Goal: Transaction & Acquisition: Purchase product/service

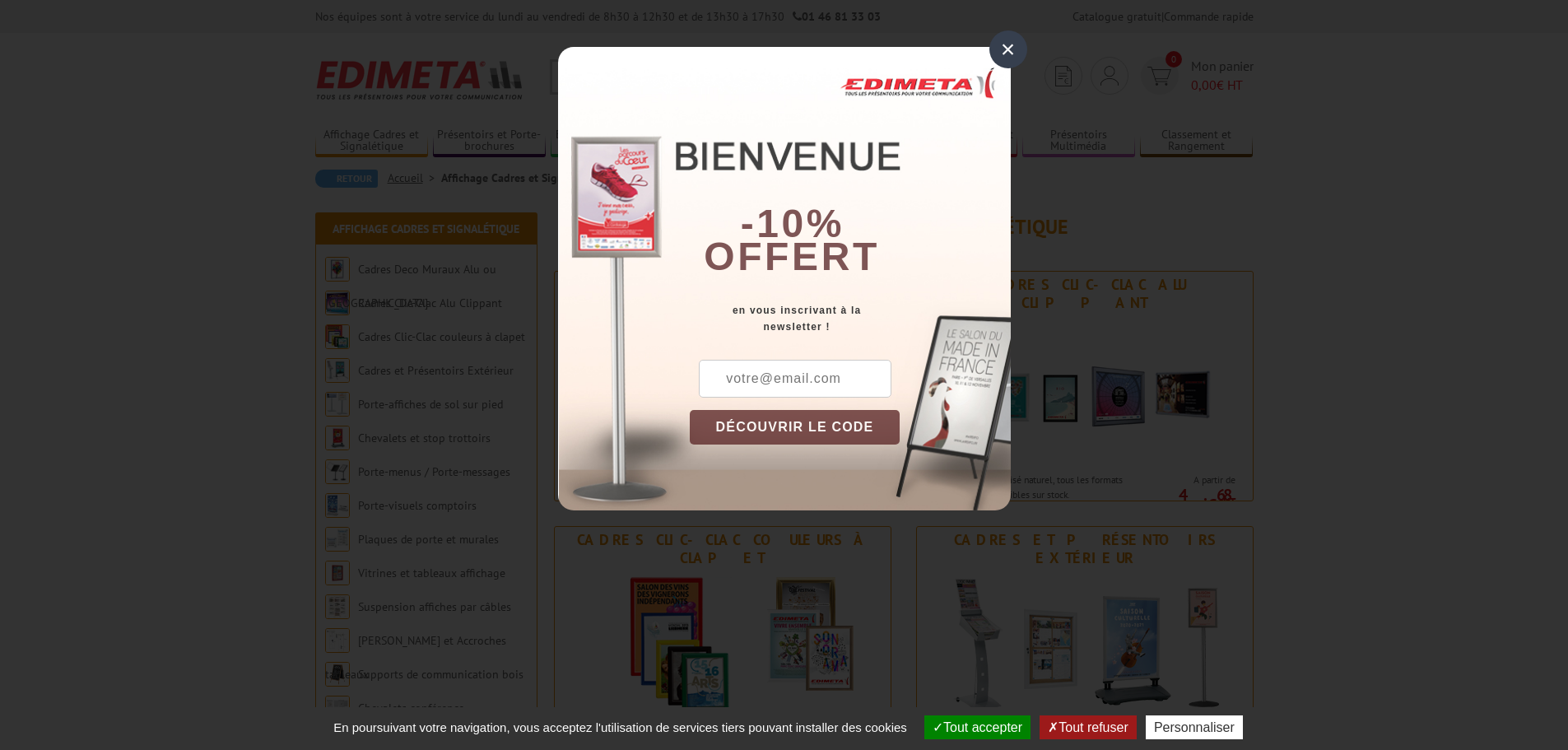
click at [1010, 52] on div "×" at bounding box center [1008, 49] width 38 height 38
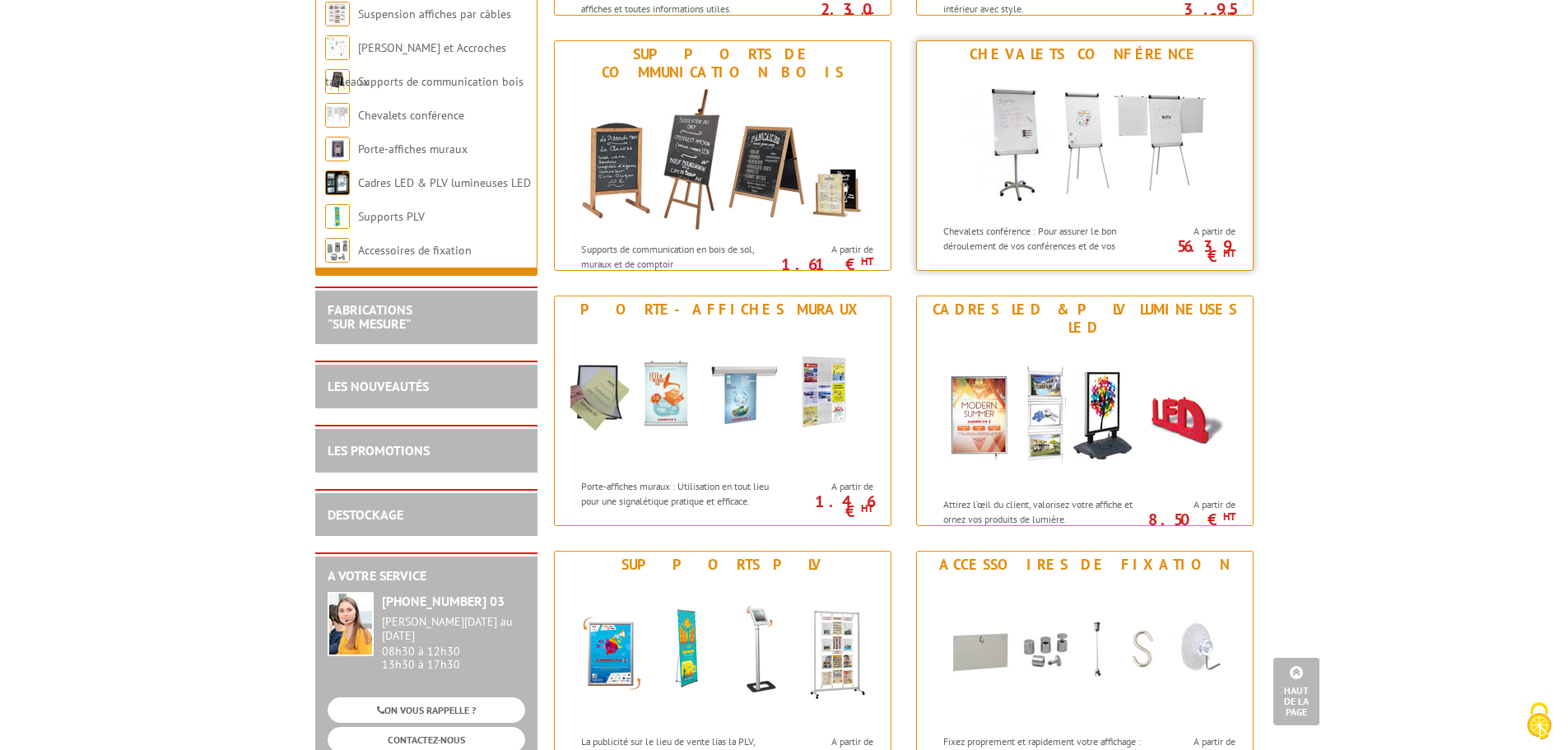
scroll to position [1811, 0]
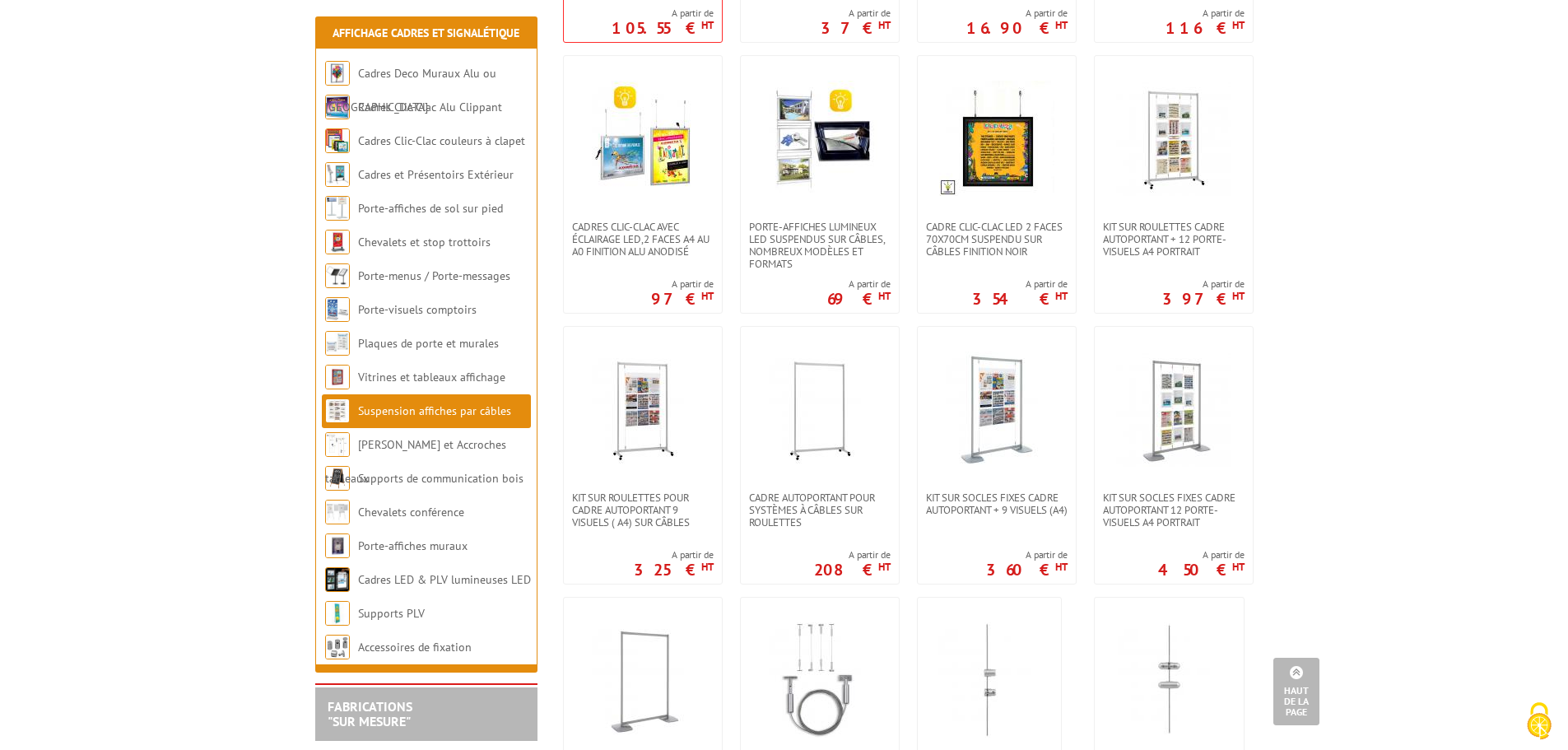
scroll to position [577, 0]
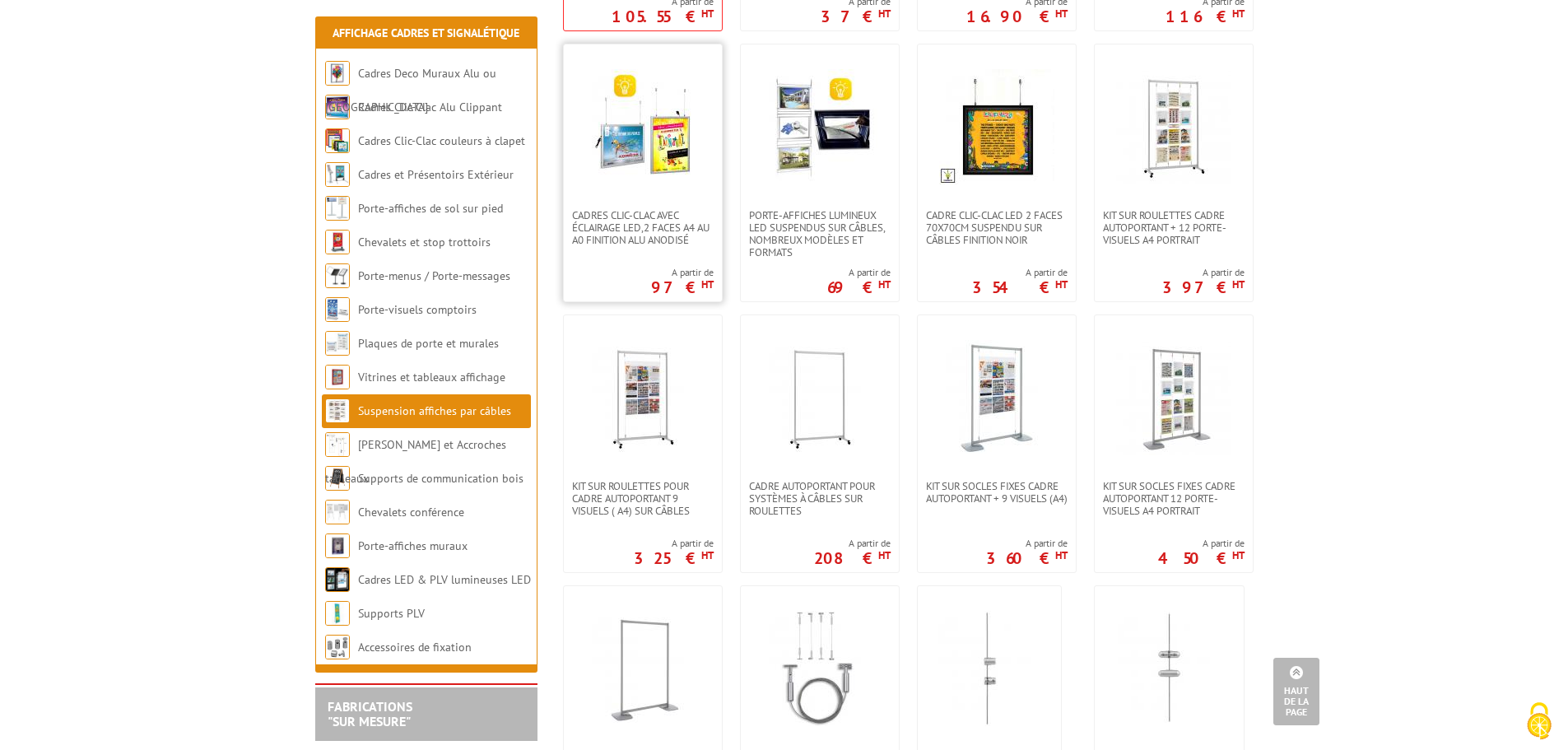
click at [640, 159] on img at bounding box center [643, 127] width 116 height 116
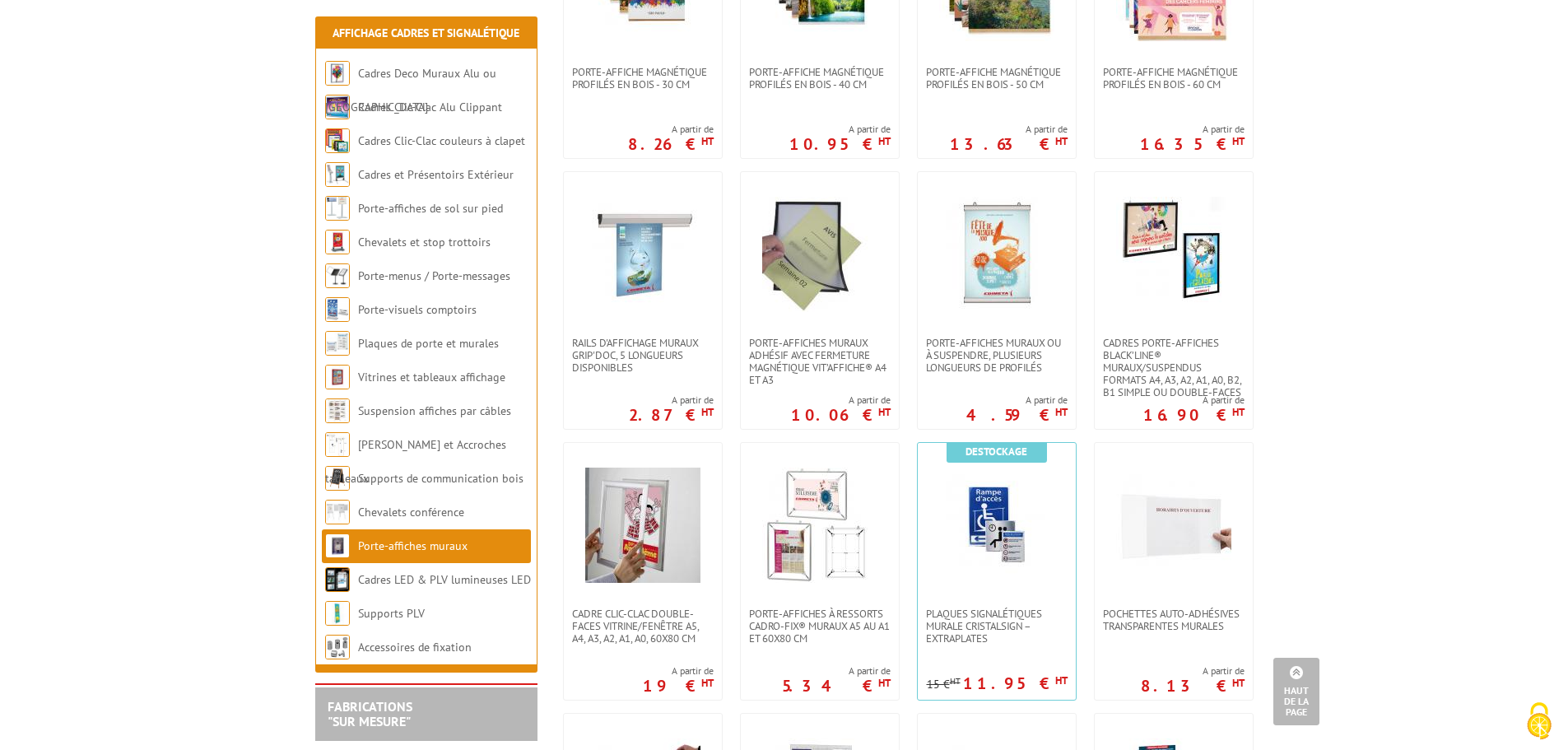
scroll to position [494, 0]
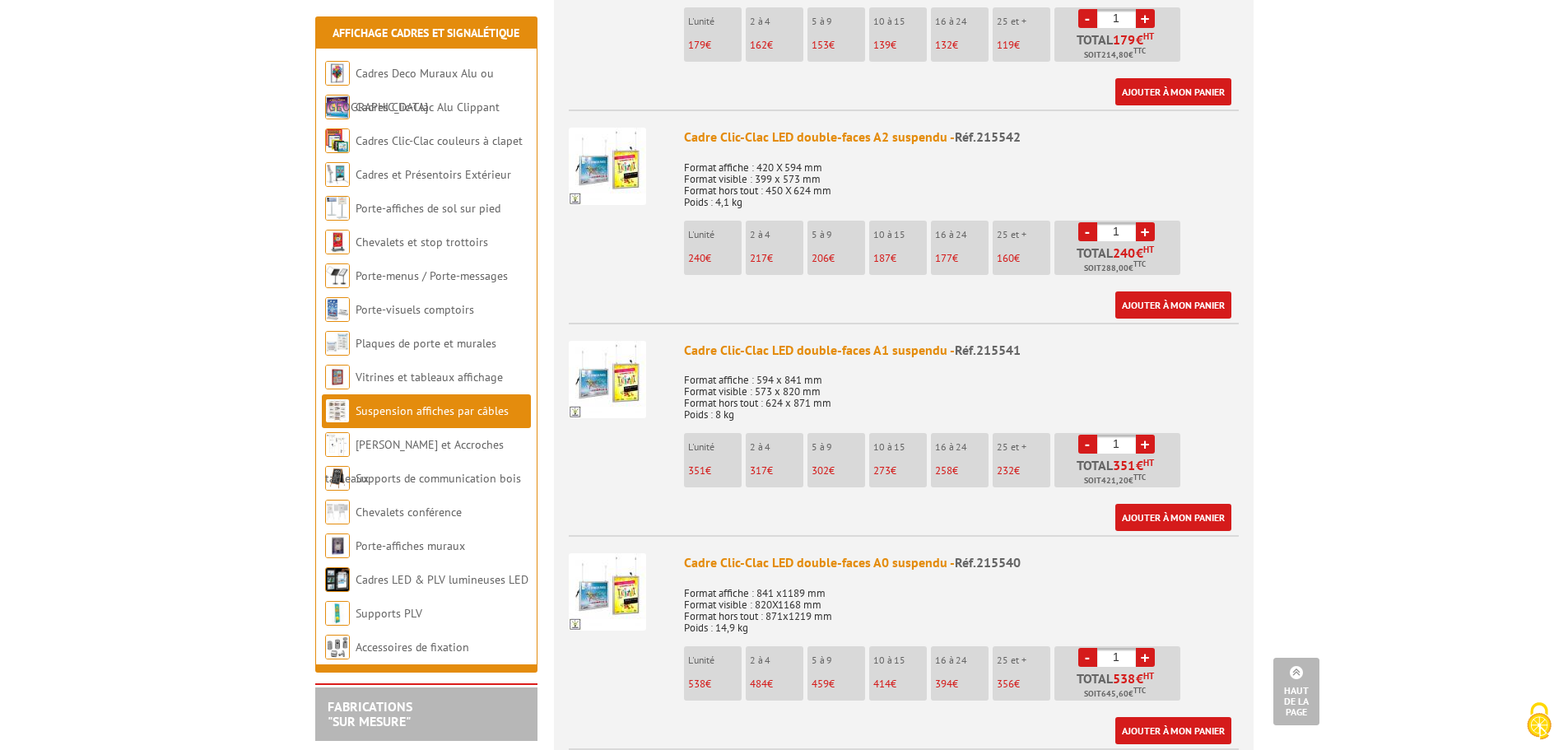
scroll to position [1071, 0]
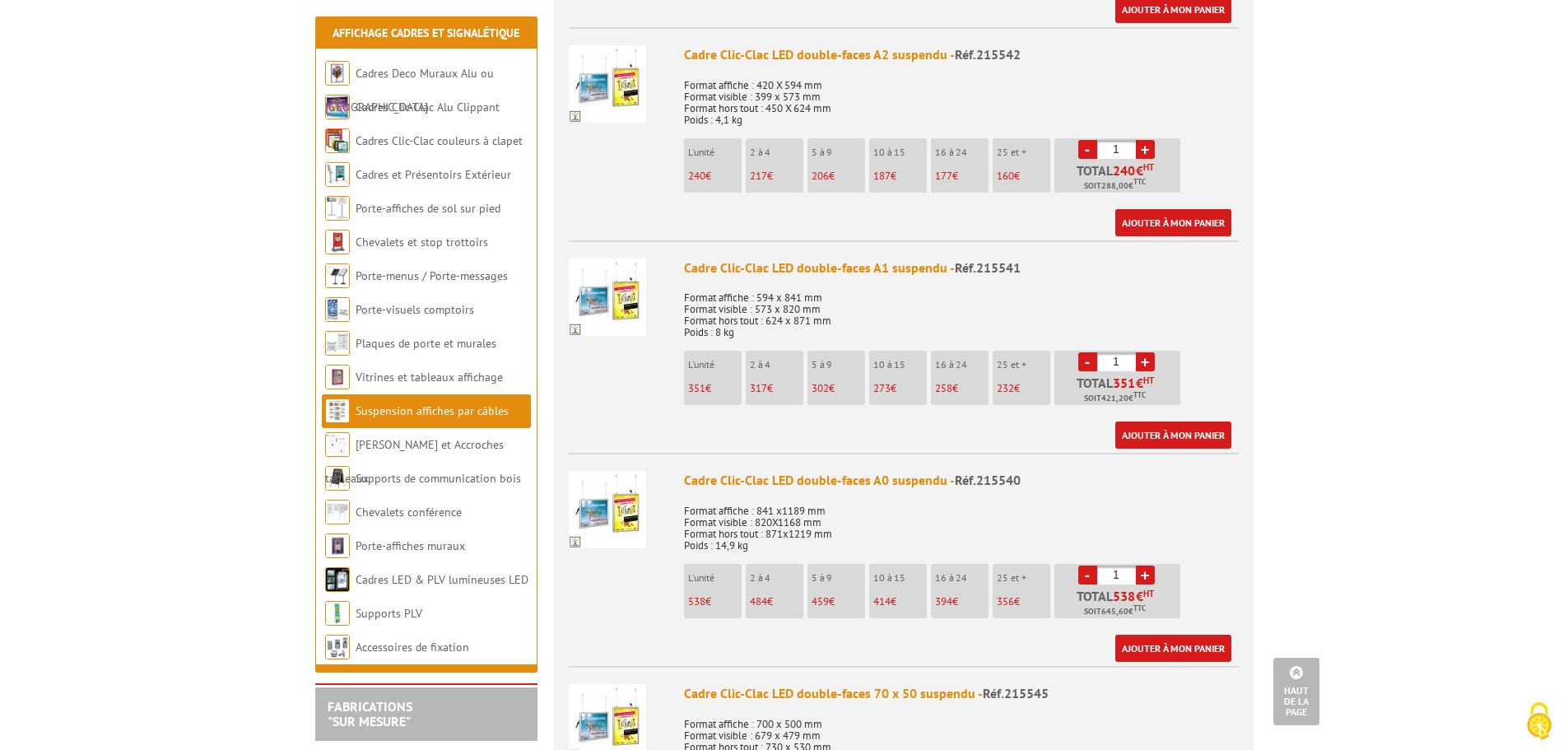
click at [873, 471] on div "Cadre Clic-Clac LED double-faces A0 suspendu - Réf.215540" at bounding box center [962, 480] width 555 height 19
click at [626, 492] on img at bounding box center [607, 509] width 77 height 77
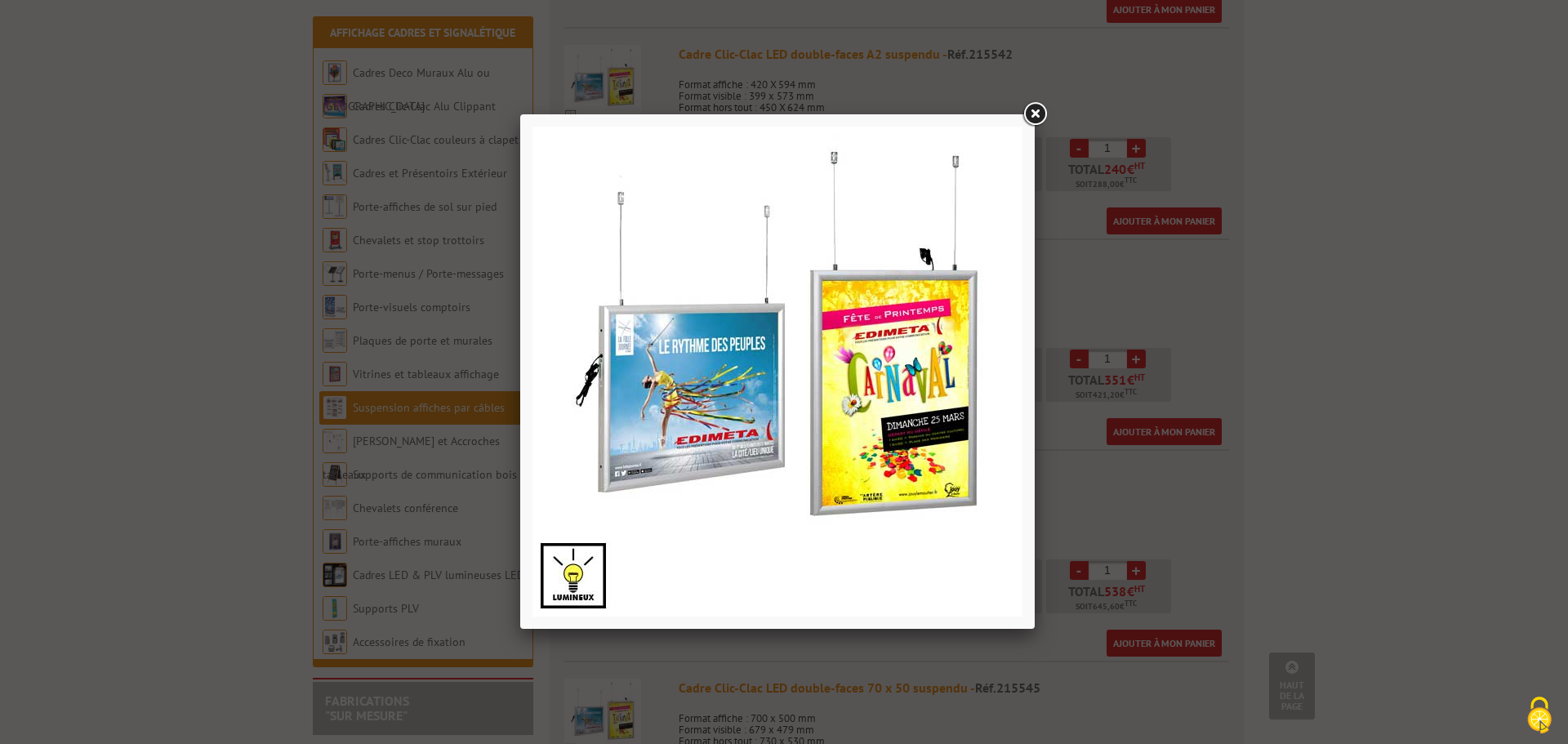
click at [1031, 113] on link at bounding box center [1034, 114] width 30 height 30
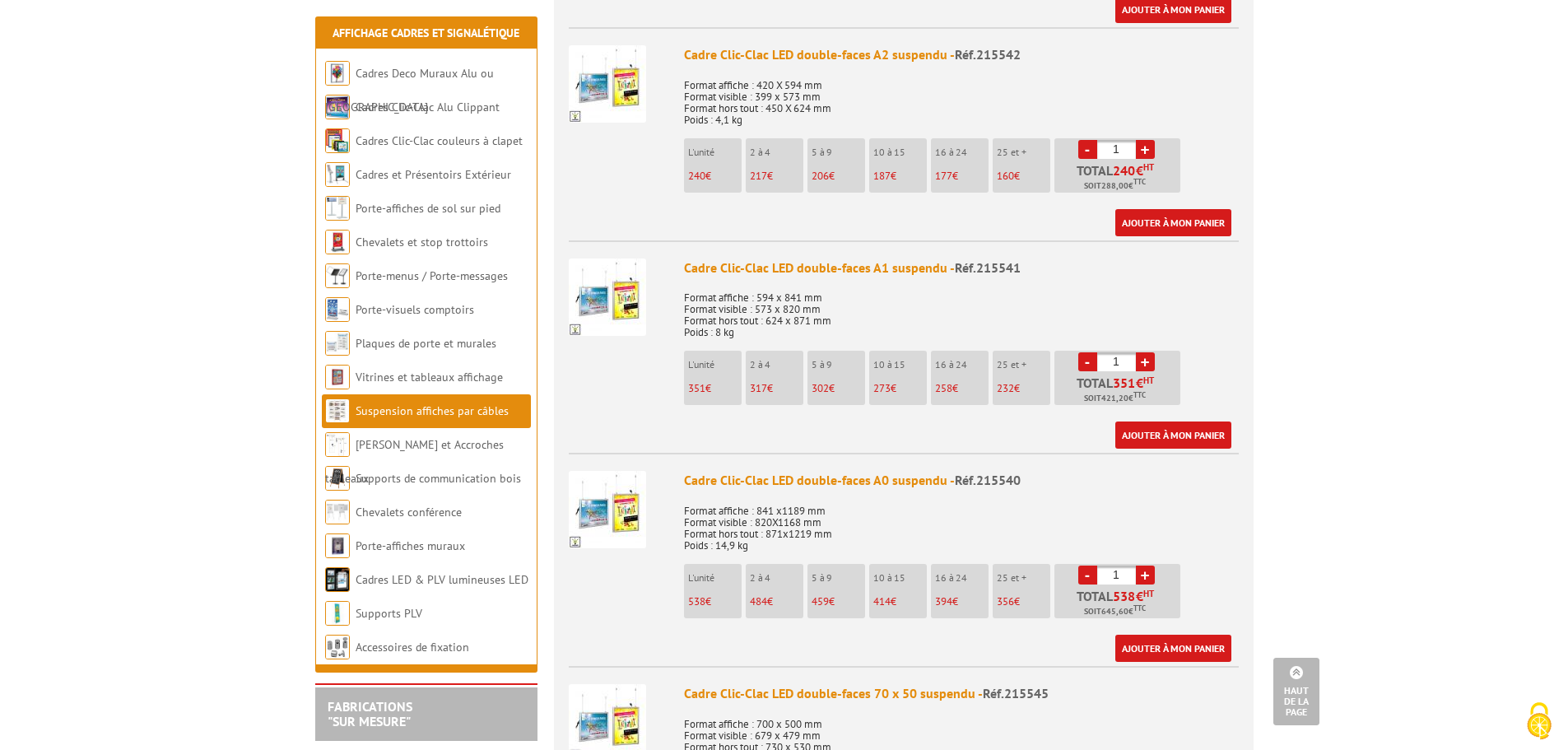
click at [618, 491] on img at bounding box center [607, 509] width 77 height 77
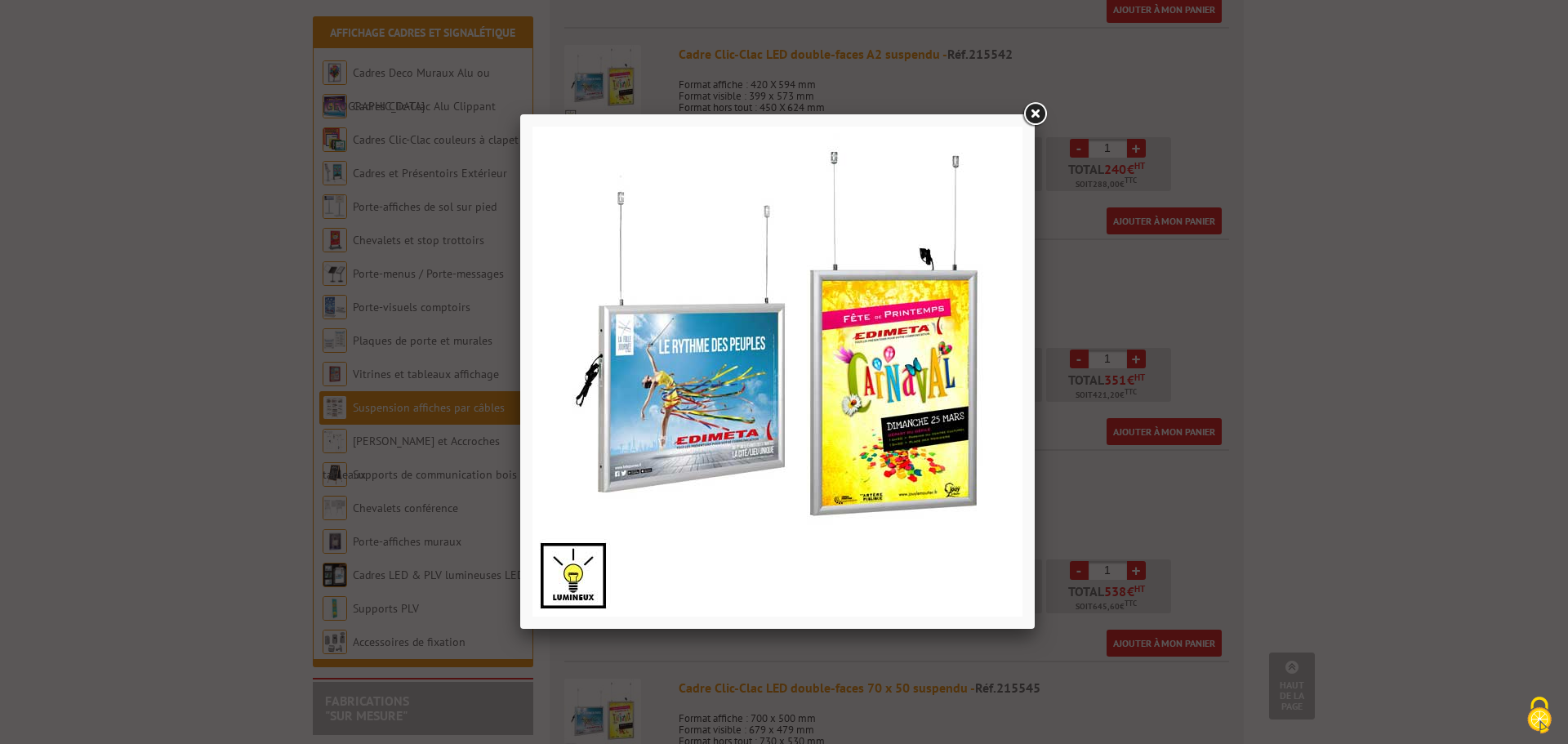
click at [1035, 114] on link at bounding box center [1034, 114] width 30 height 30
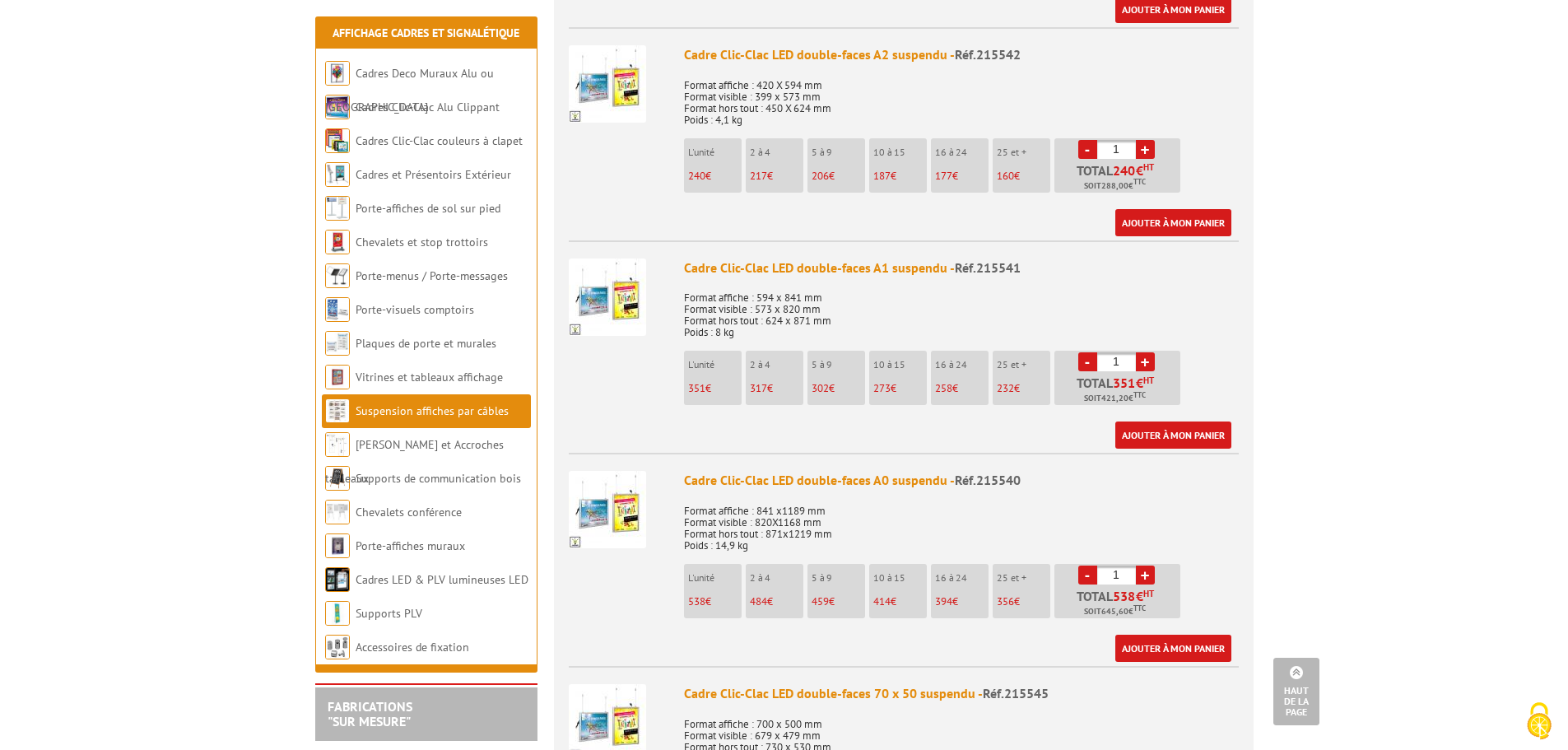
click at [612, 505] on img at bounding box center [607, 509] width 77 height 77
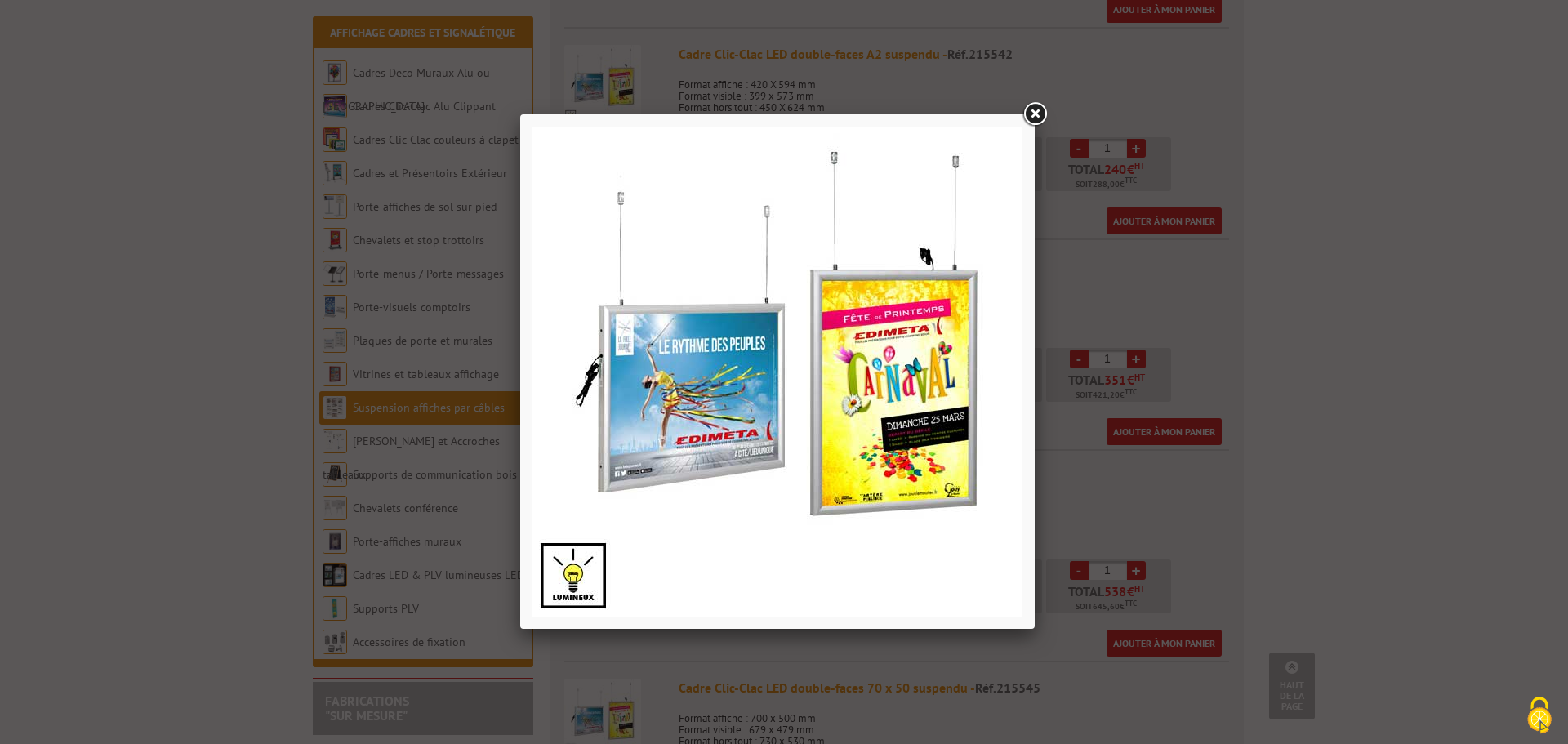
click at [689, 427] on img at bounding box center [777, 371] width 490 height 490
click at [1043, 115] on link at bounding box center [1034, 114] width 30 height 30
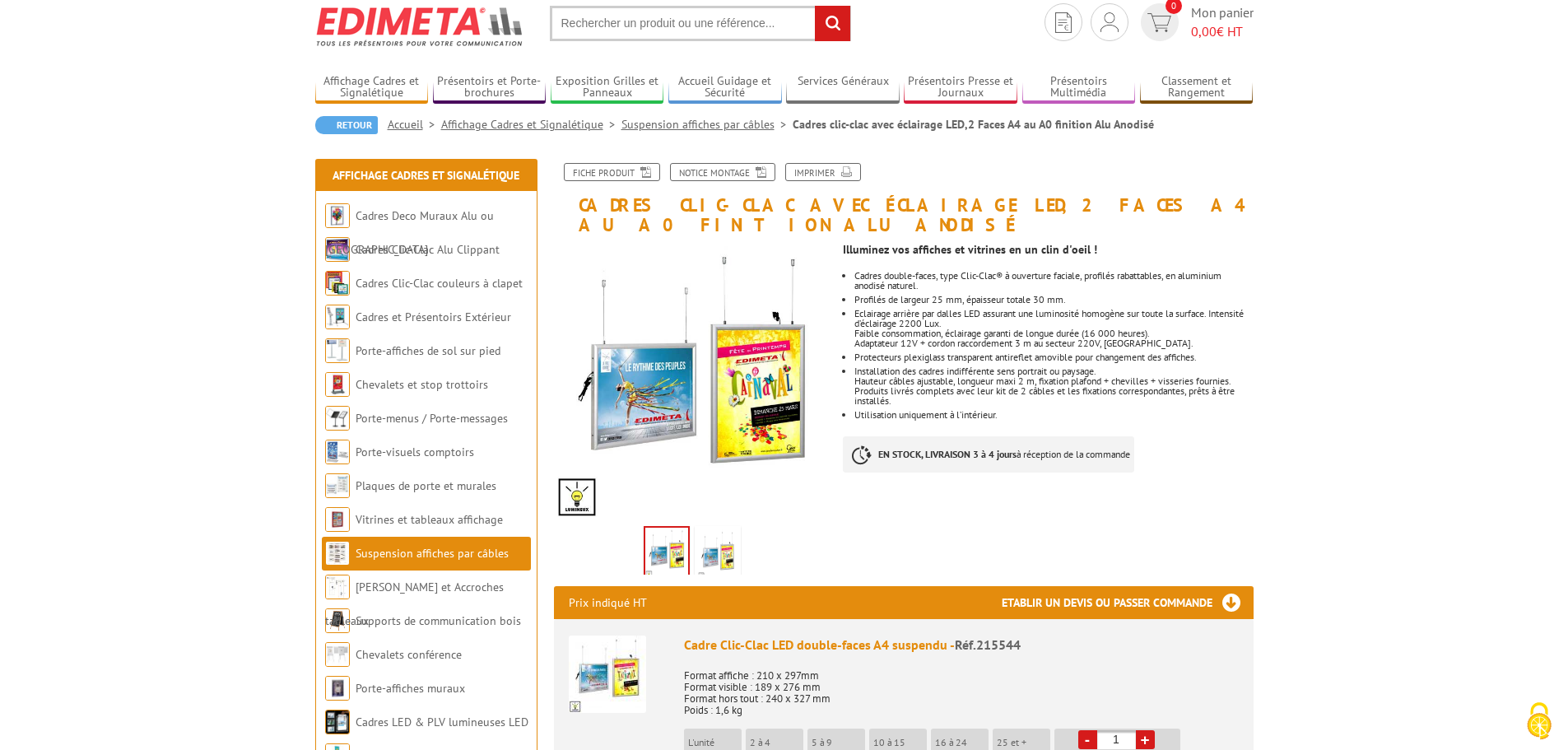
scroll to position [82, 0]
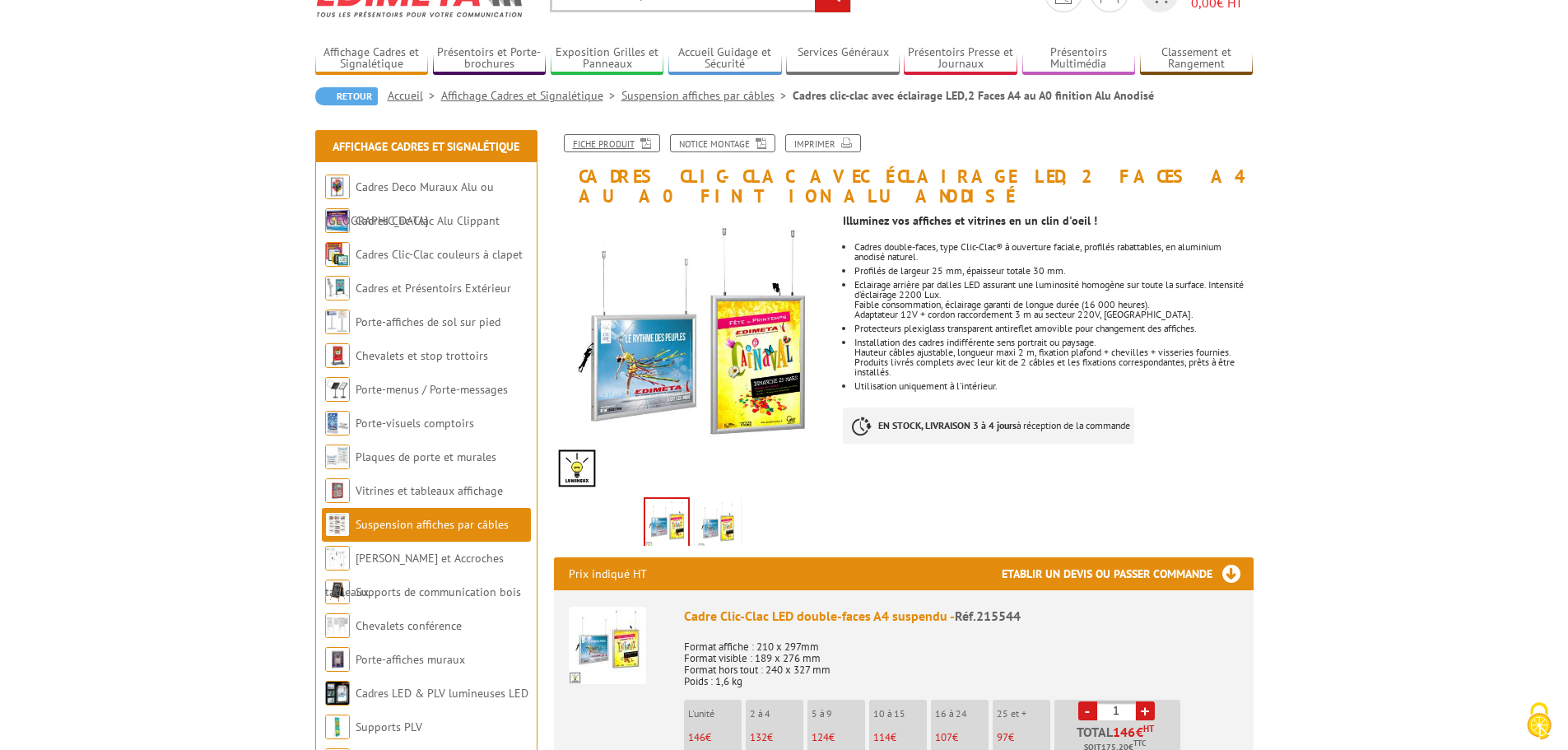
click at [629, 148] on link "Fiche produit" at bounding box center [611, 143] width 96 height 18
click at [465, 530] on link "Suspension affiches par câbles" at bounding box center [432, 524] width 153 height 14
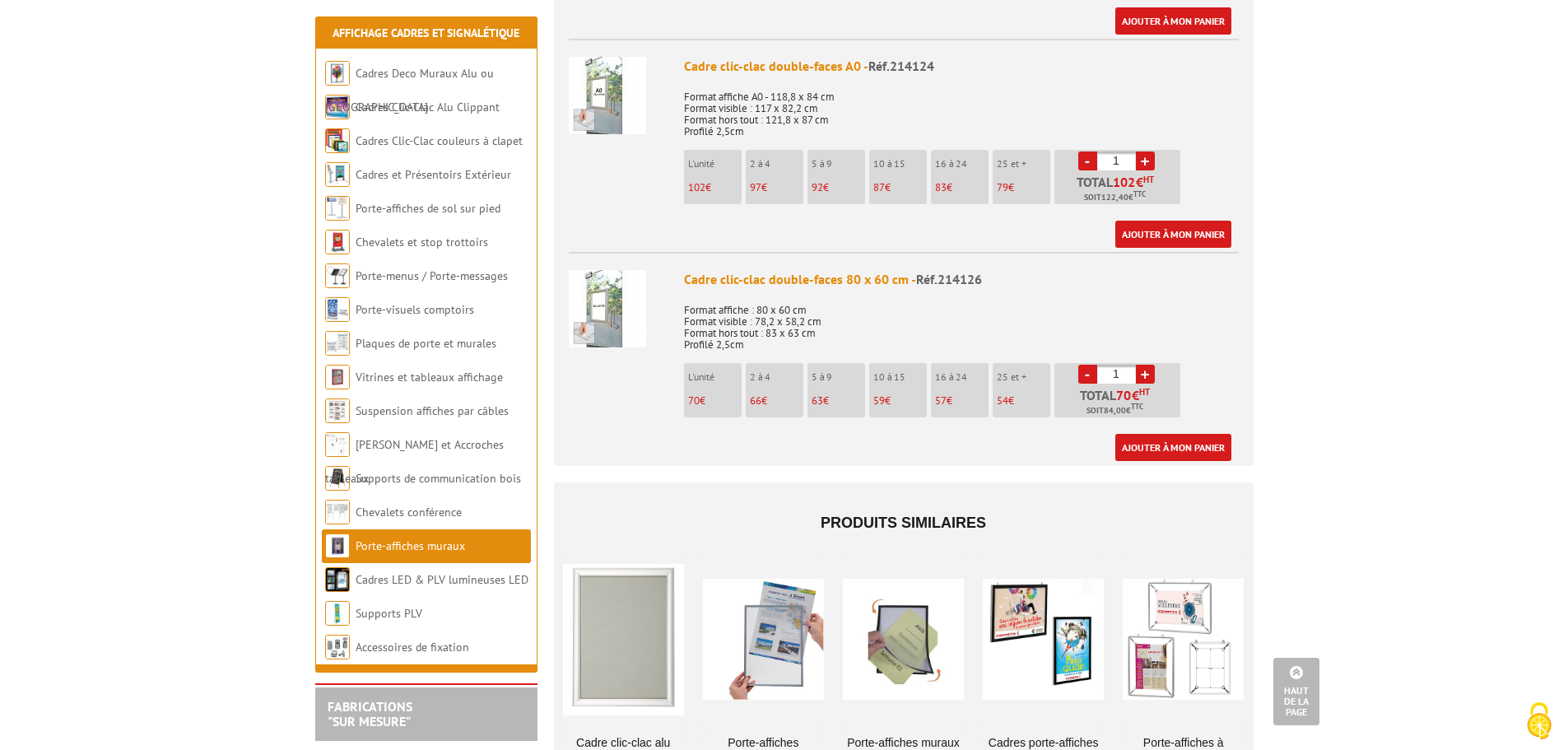
scroll to position [1646, 0]
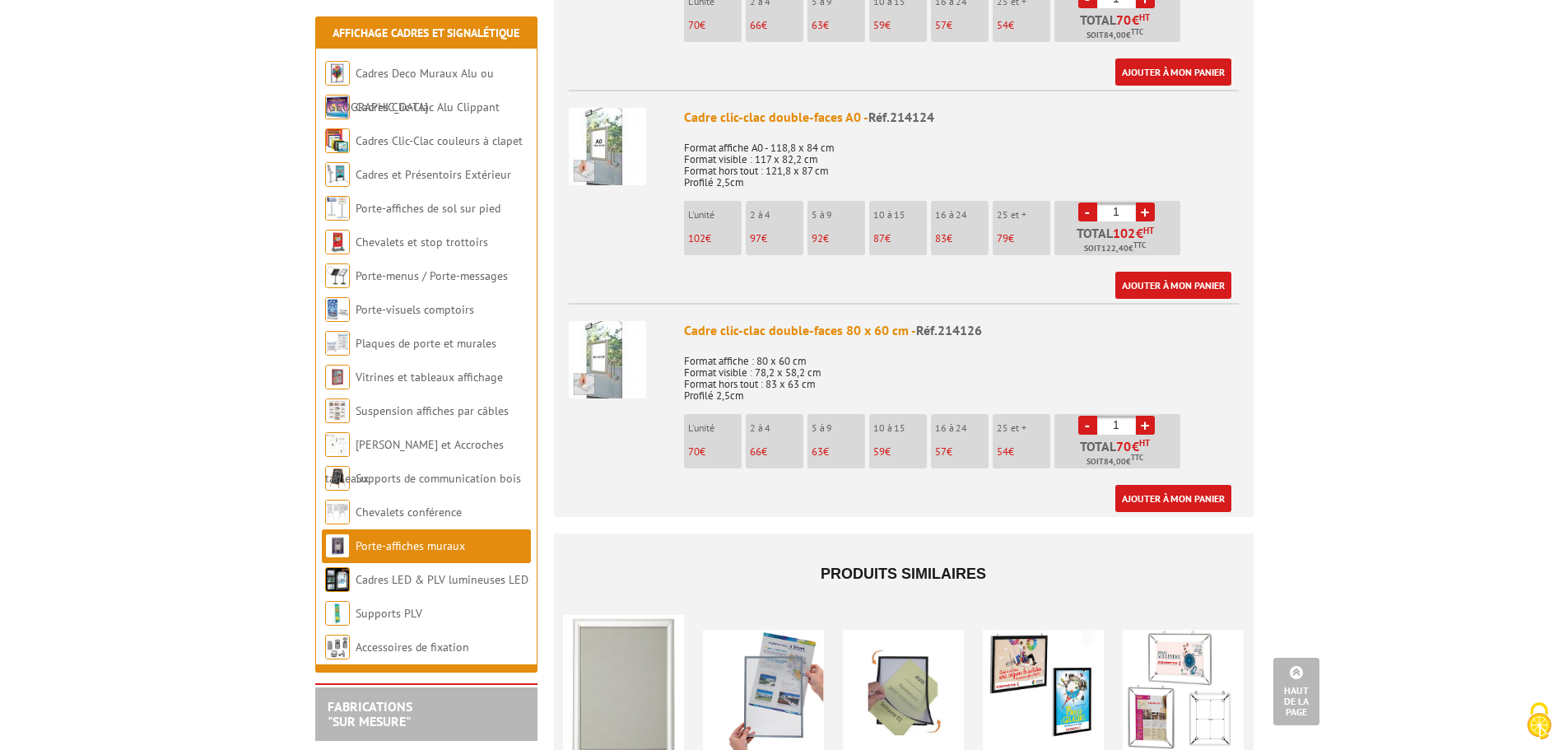
click at [591, 134] on img at bounding box center [607, 146] width 77 height 77
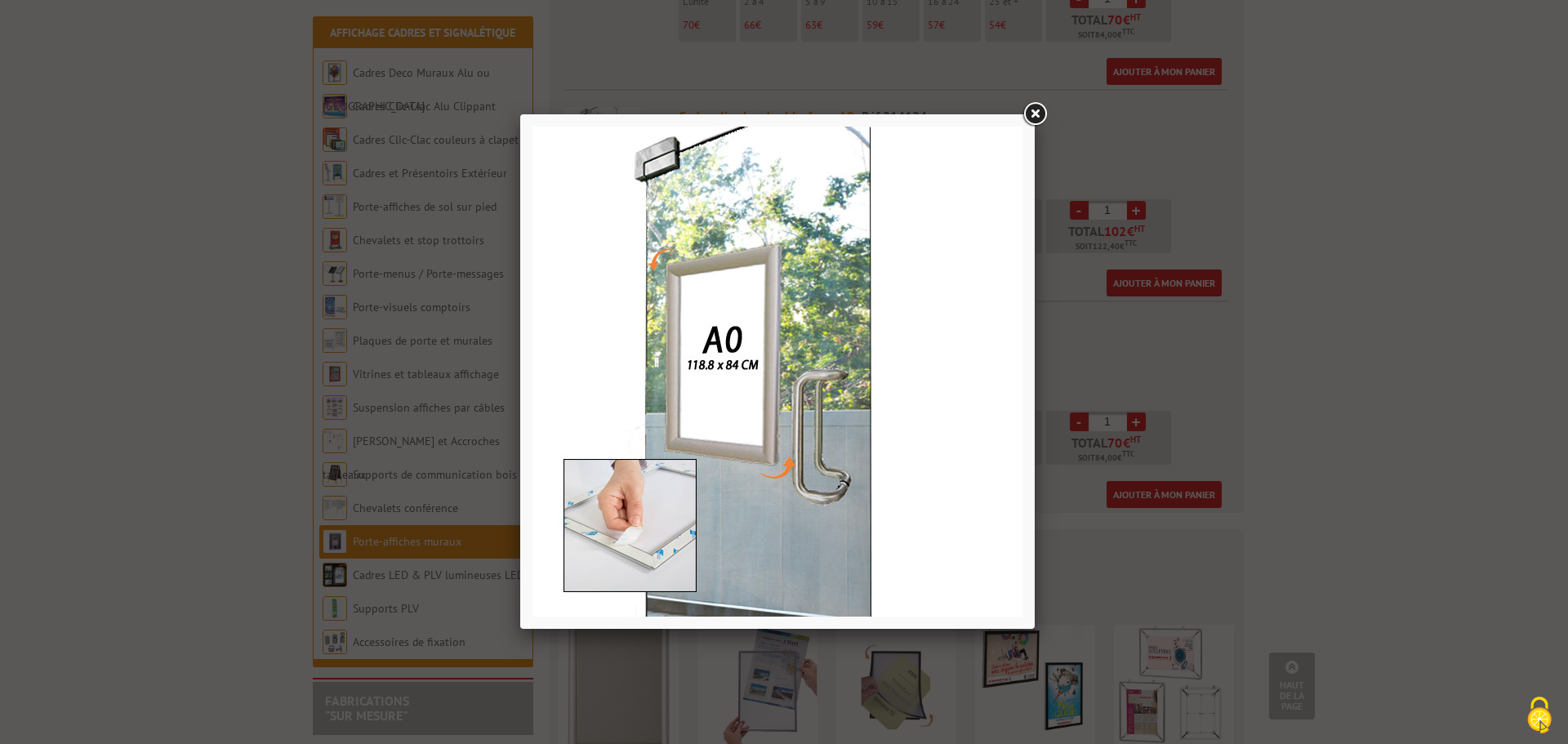
click at [1033, 116] on link at bounding box center [1034, 114] width 30 height 30
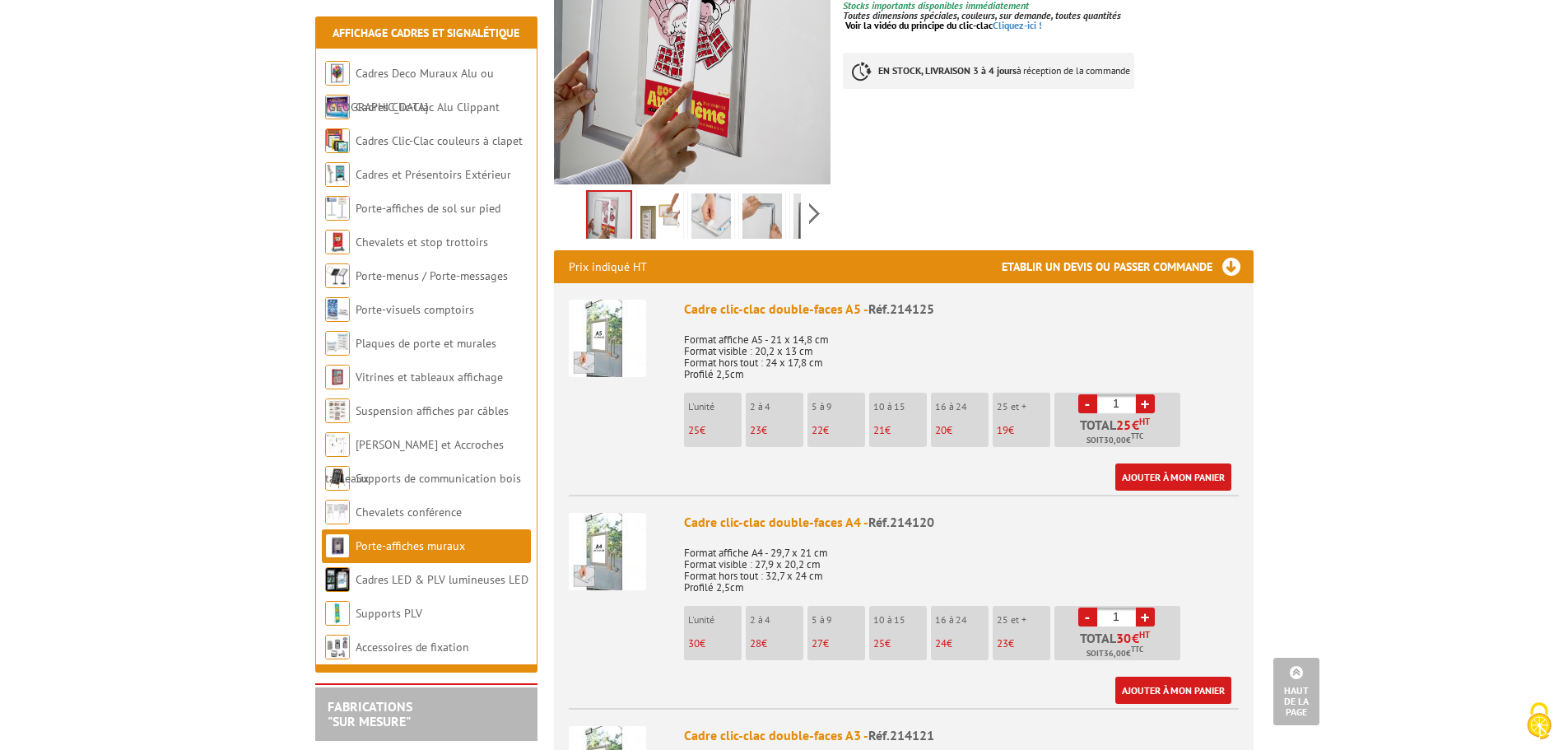
scroll to position [247, 0]
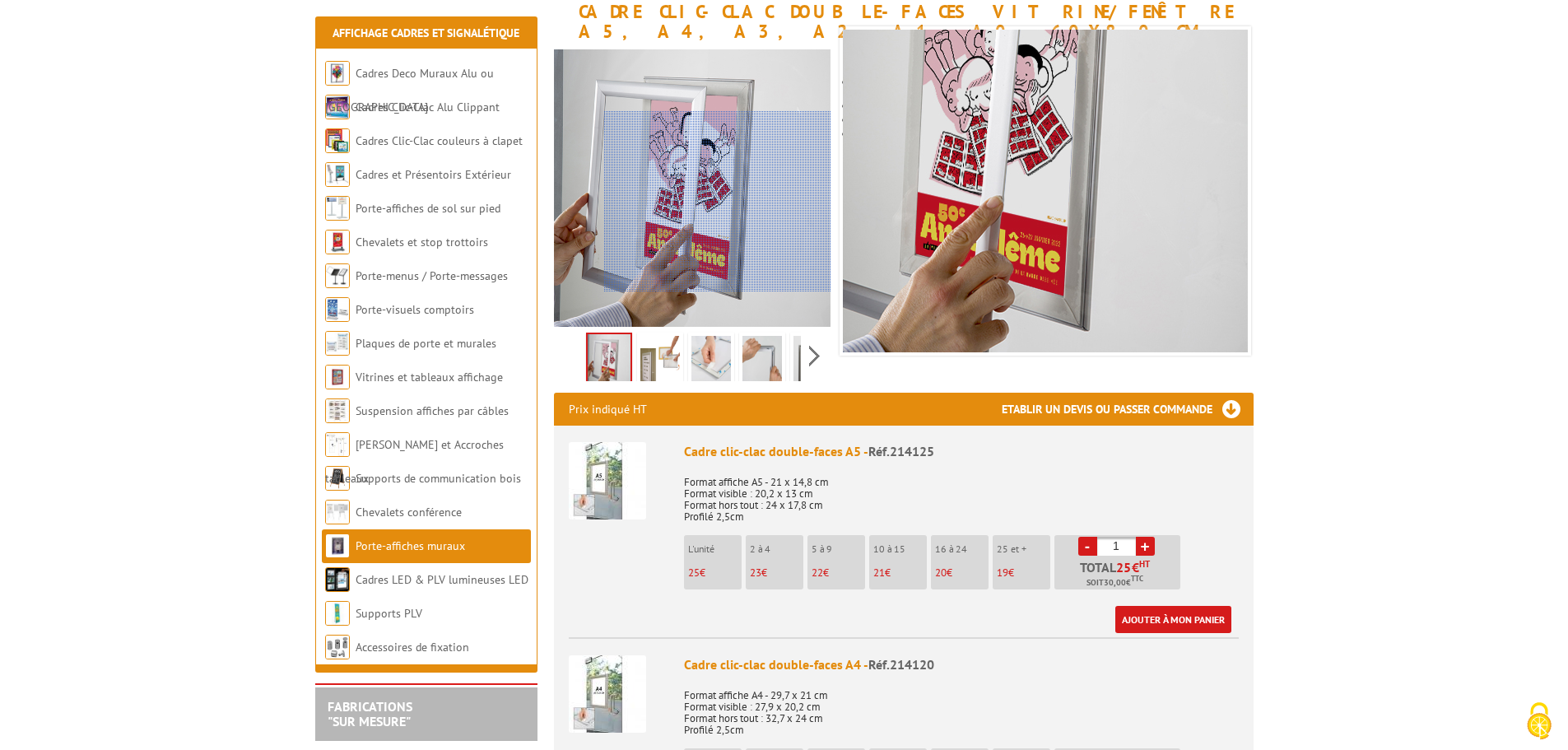
click at [726, 202] on div at bounding box center [718, 202] width 227 height 181
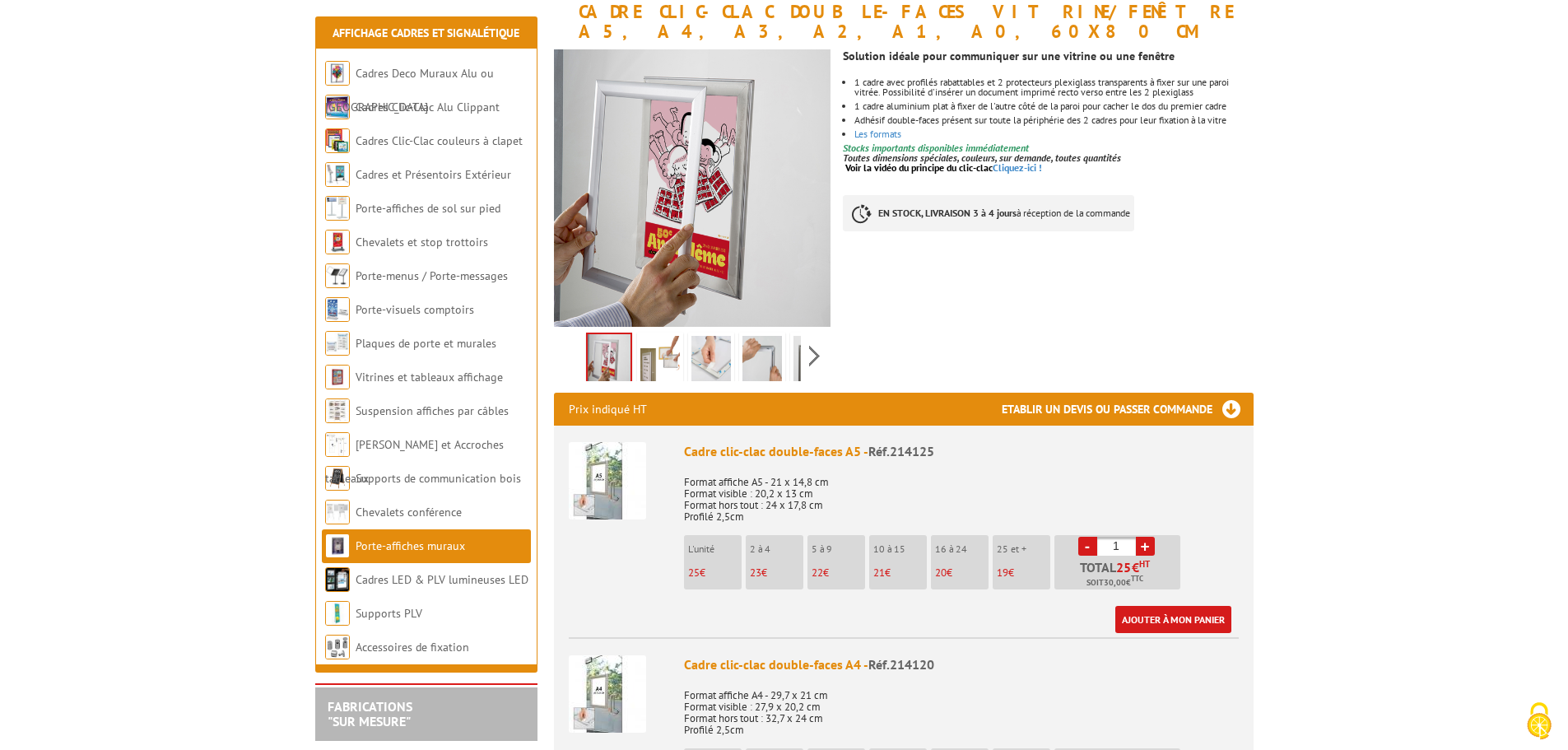
click at [604, 343] on img at bounding box center [609, 360] width 43 height 51
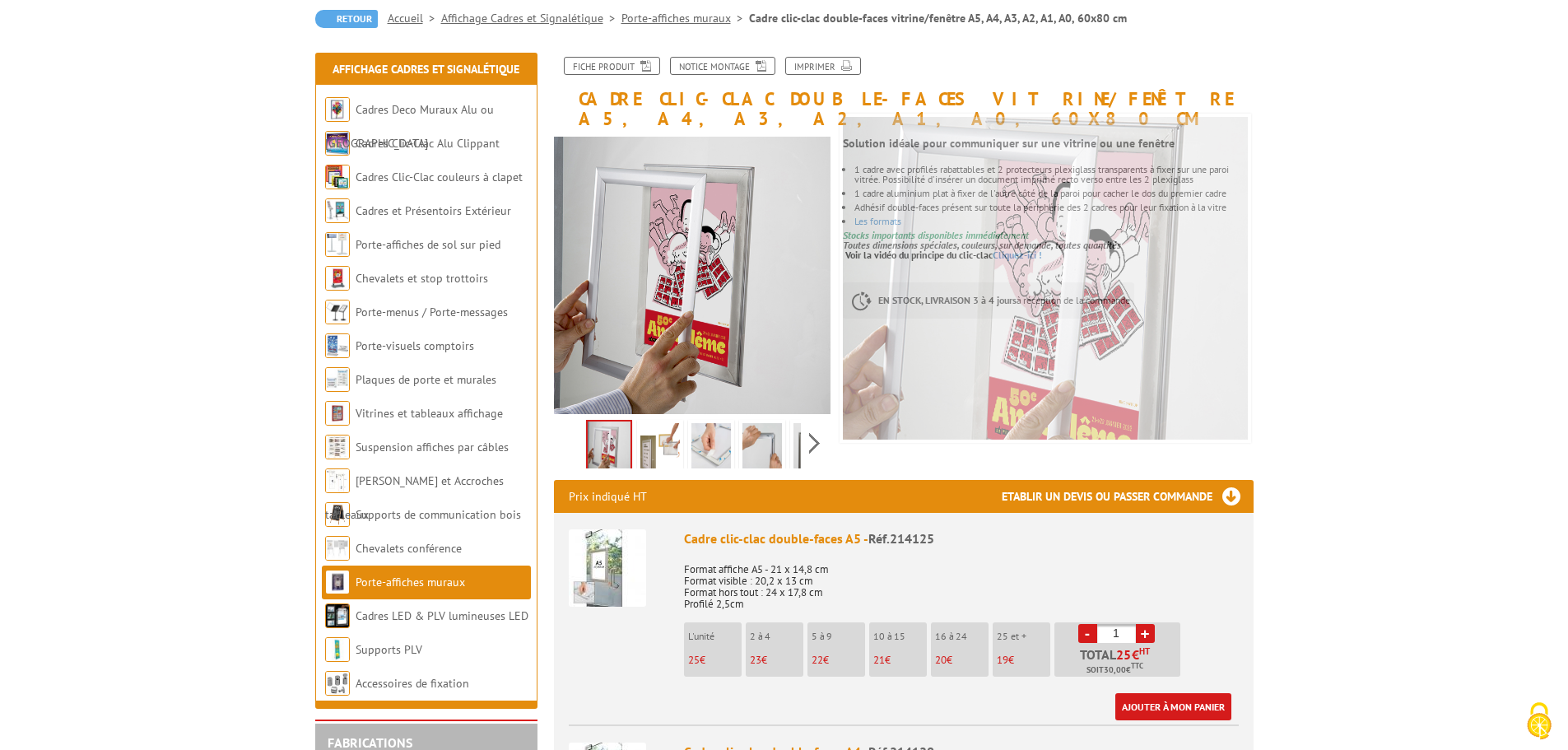
scroll to position [82, 0]
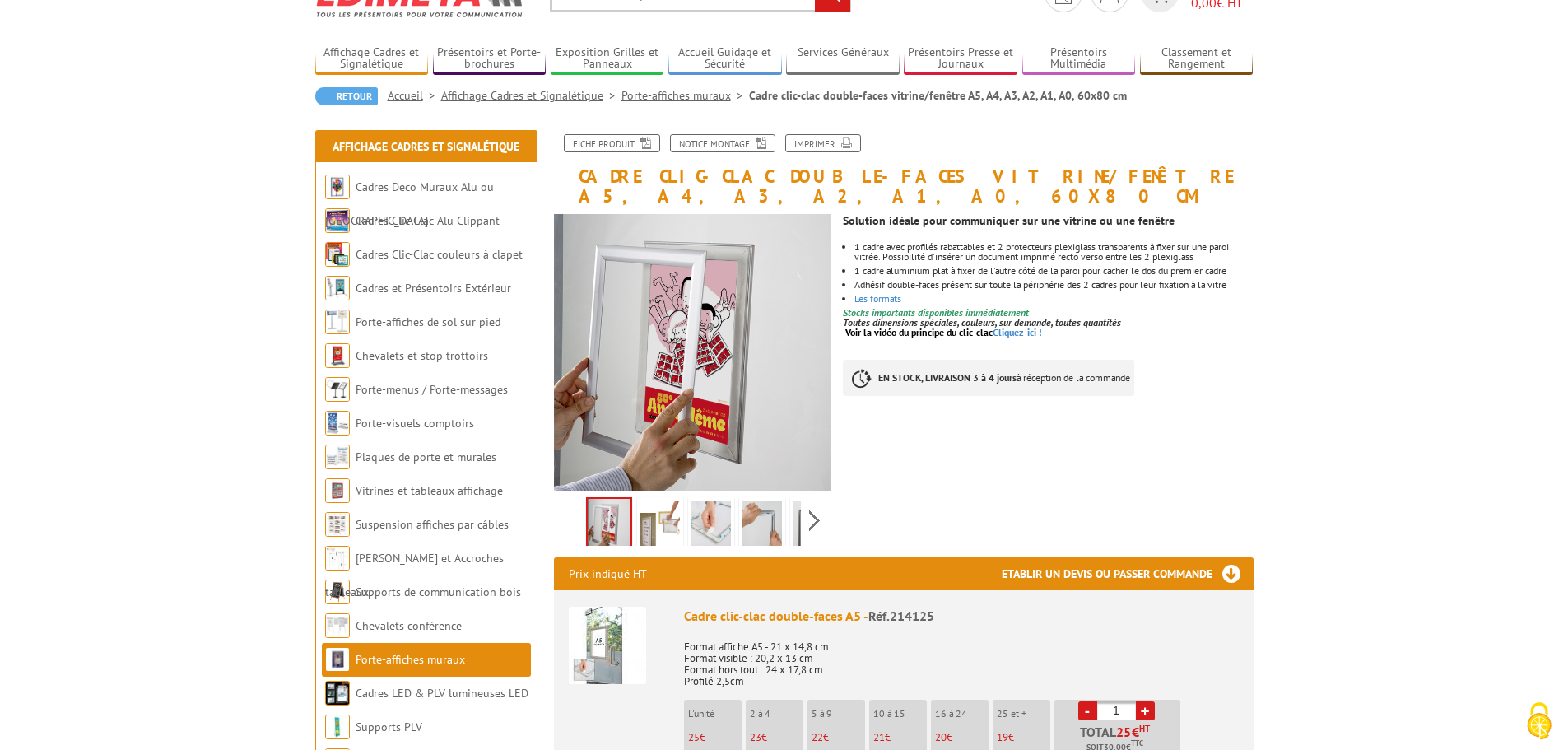
click at [674, 501] on img at bounding box center [660, 526] width 39 height 51
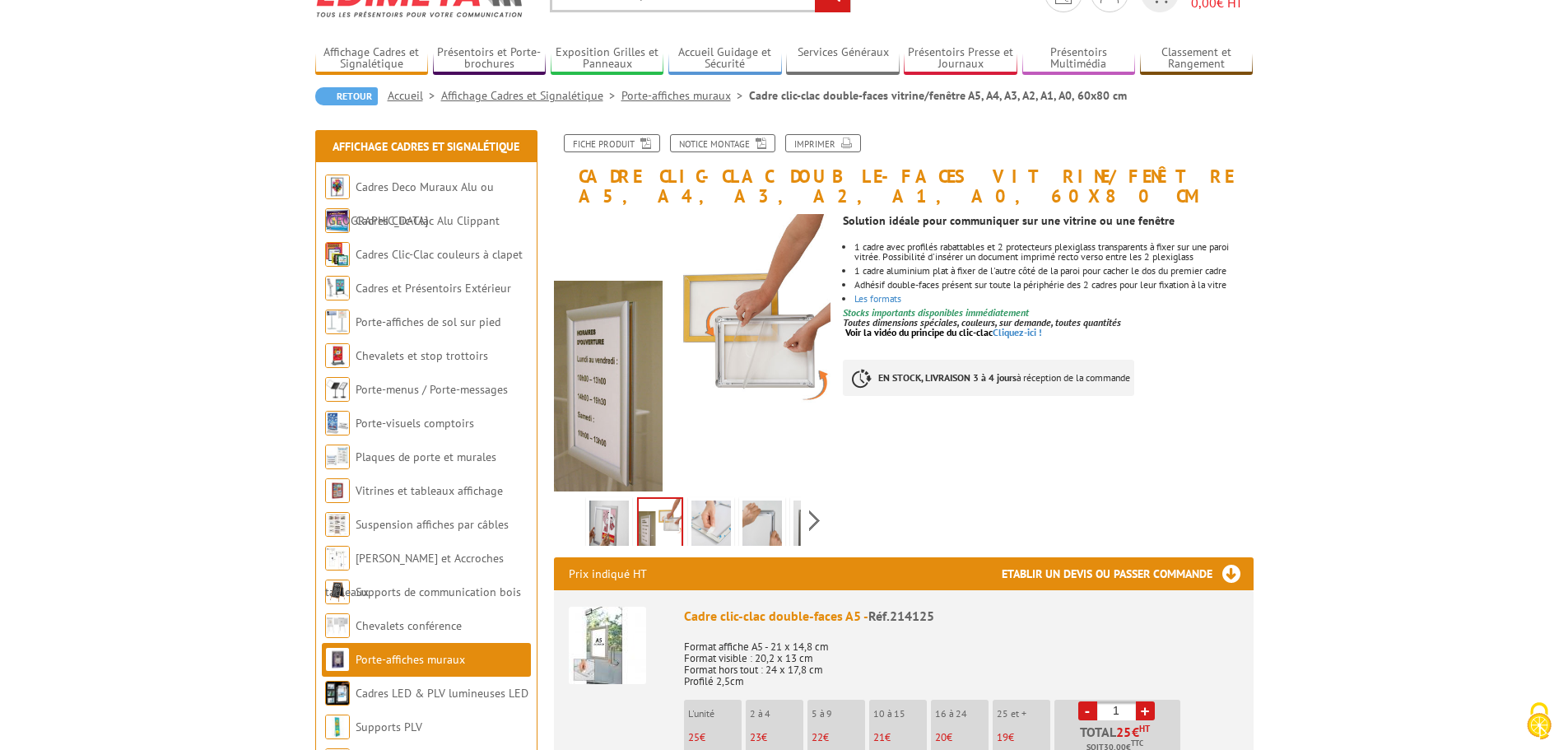
click at [713, 505] on img at bounding box center [711, 526] width 39 height 51
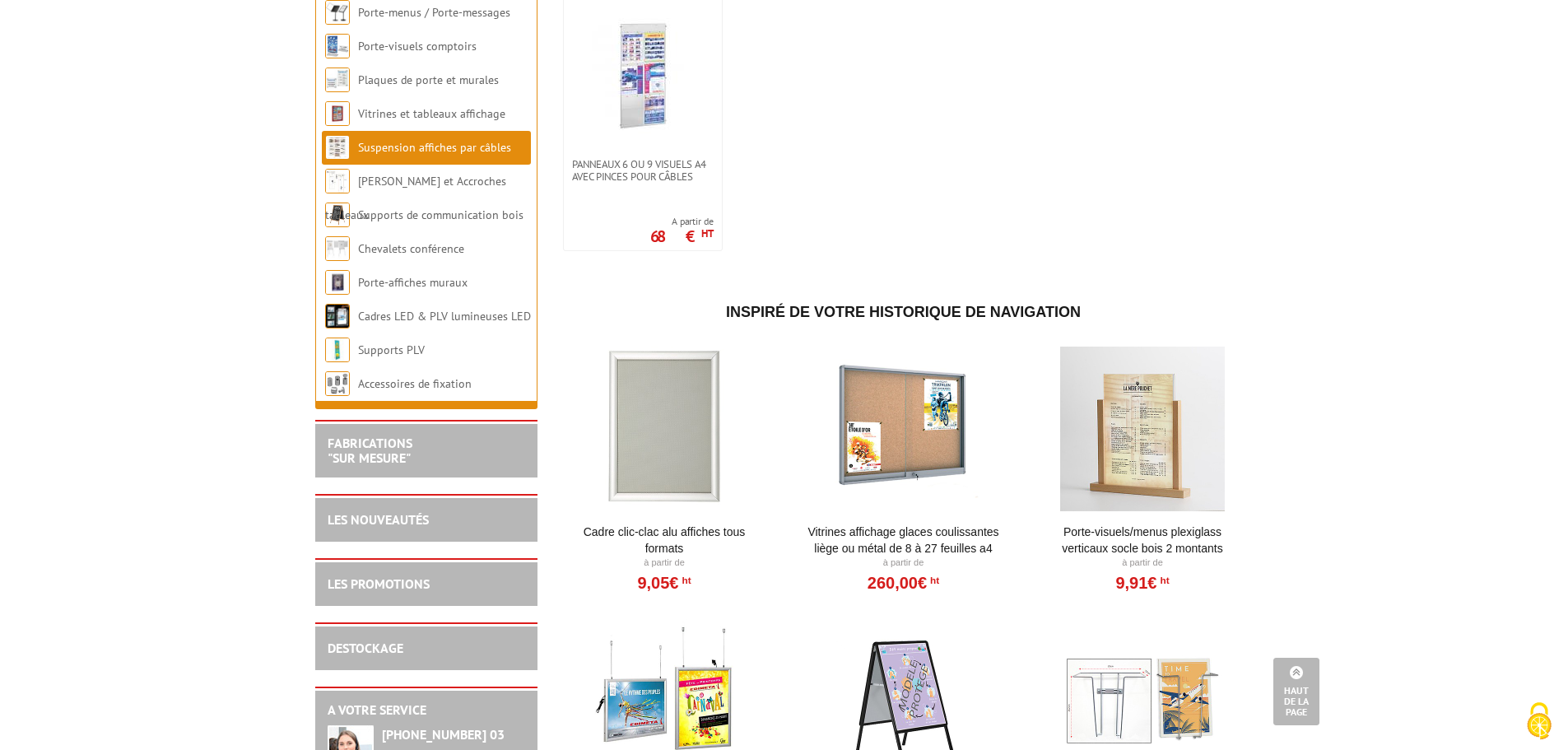
scroll to position [1729, 0]
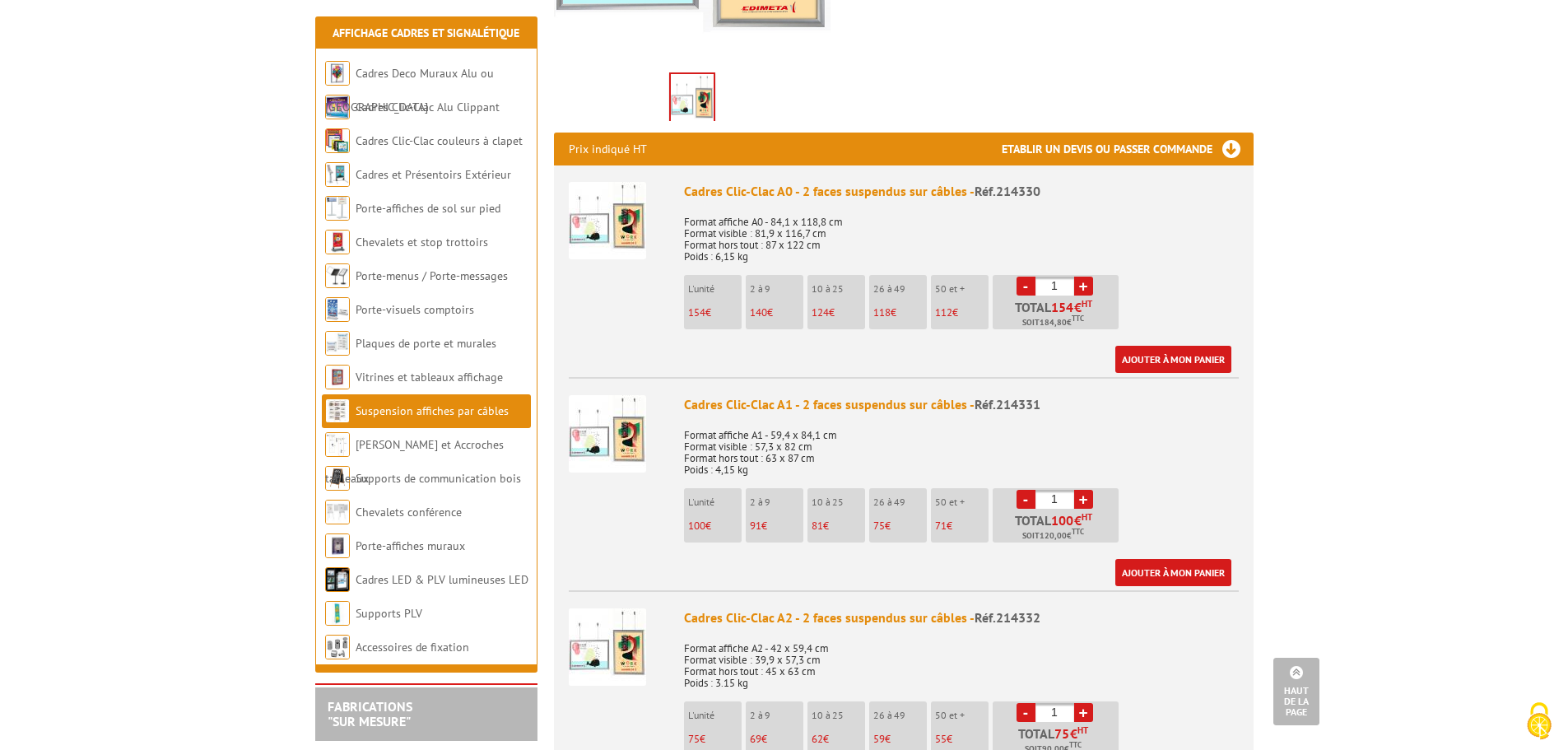
scroll to position [494, 0]
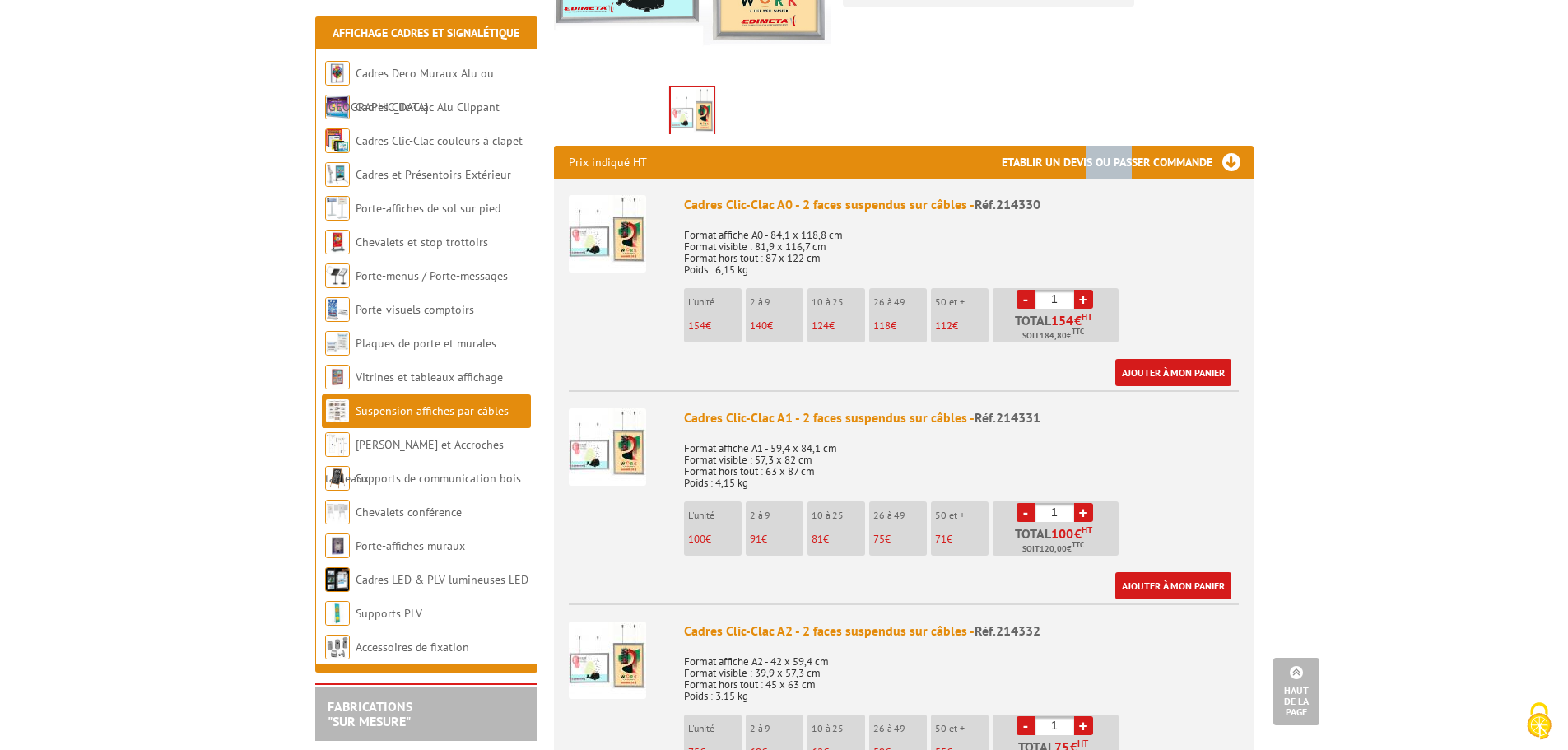
drag, startPoint x: 1083, startPoint y: 161, endPoint x: 1133, endPoint y: 165, distance: 50.2
click at [1133, 165] on h3 "Etablir un devis ou passer commande" at bounding box center [1128, 162] width 252 height 33
click at [1144, 224] on p "Format affiche A0 - 84,1 x 118,8 cm Format visible : 81,9 x 116,7 cm Format hor…" at bounding box center [962, 247] width 555 height 58
click at [1128, 372] on link "Ajouter à mon panier" at bounding box center [1173, 372] width 116 height 27
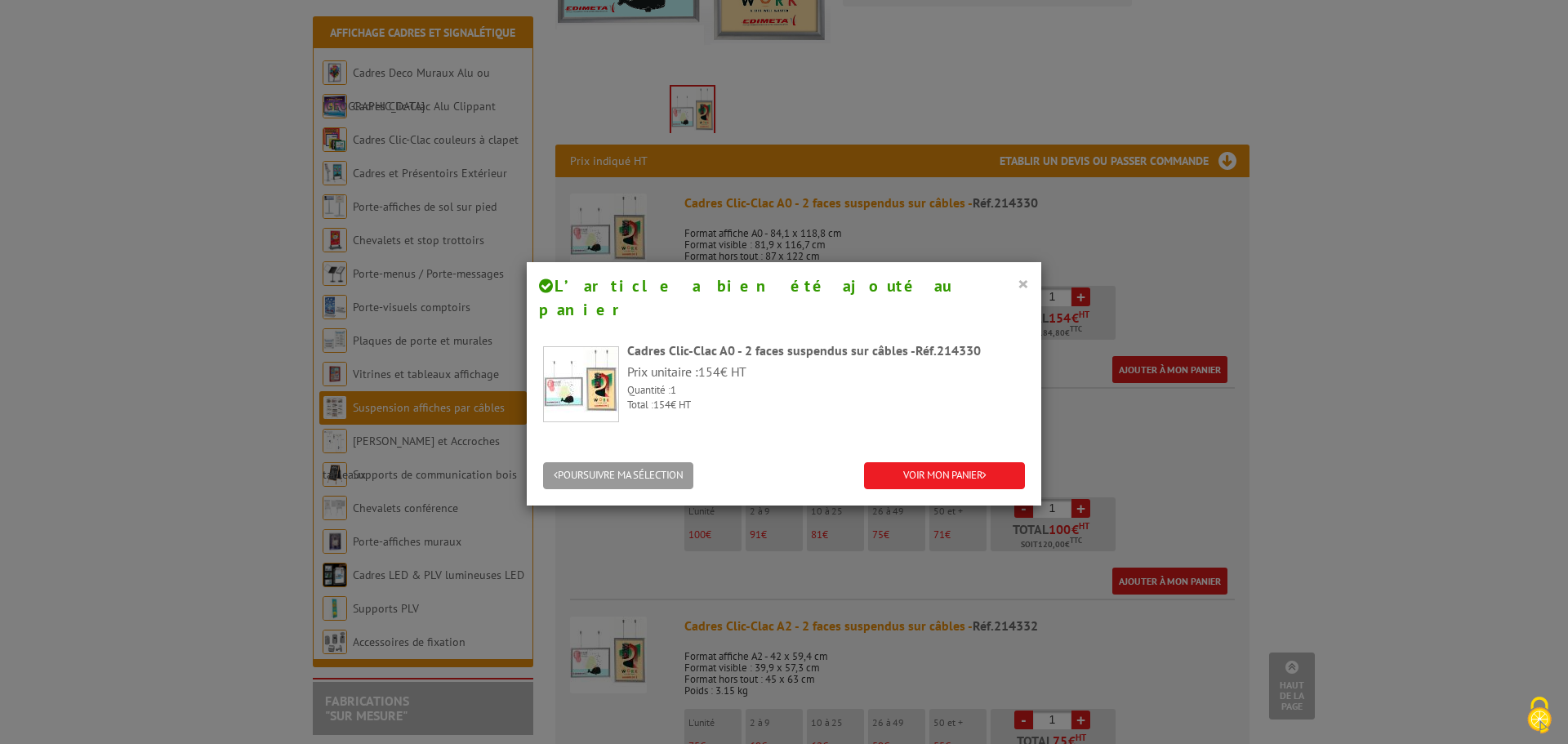
click at [1018, 287] on button "×" at bounding box center [1023, 283] width 12 height 21
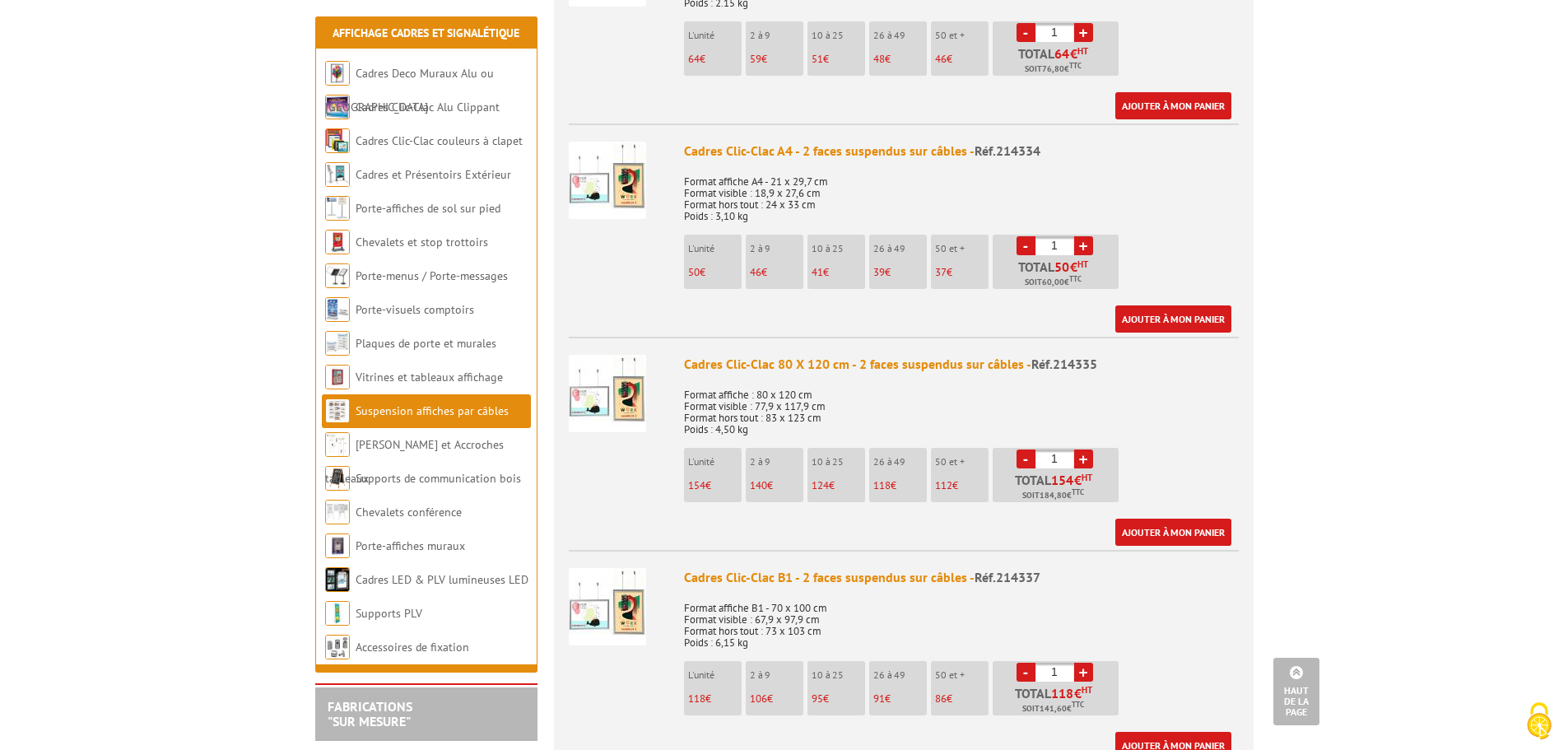
scroll to position [1482, 0]
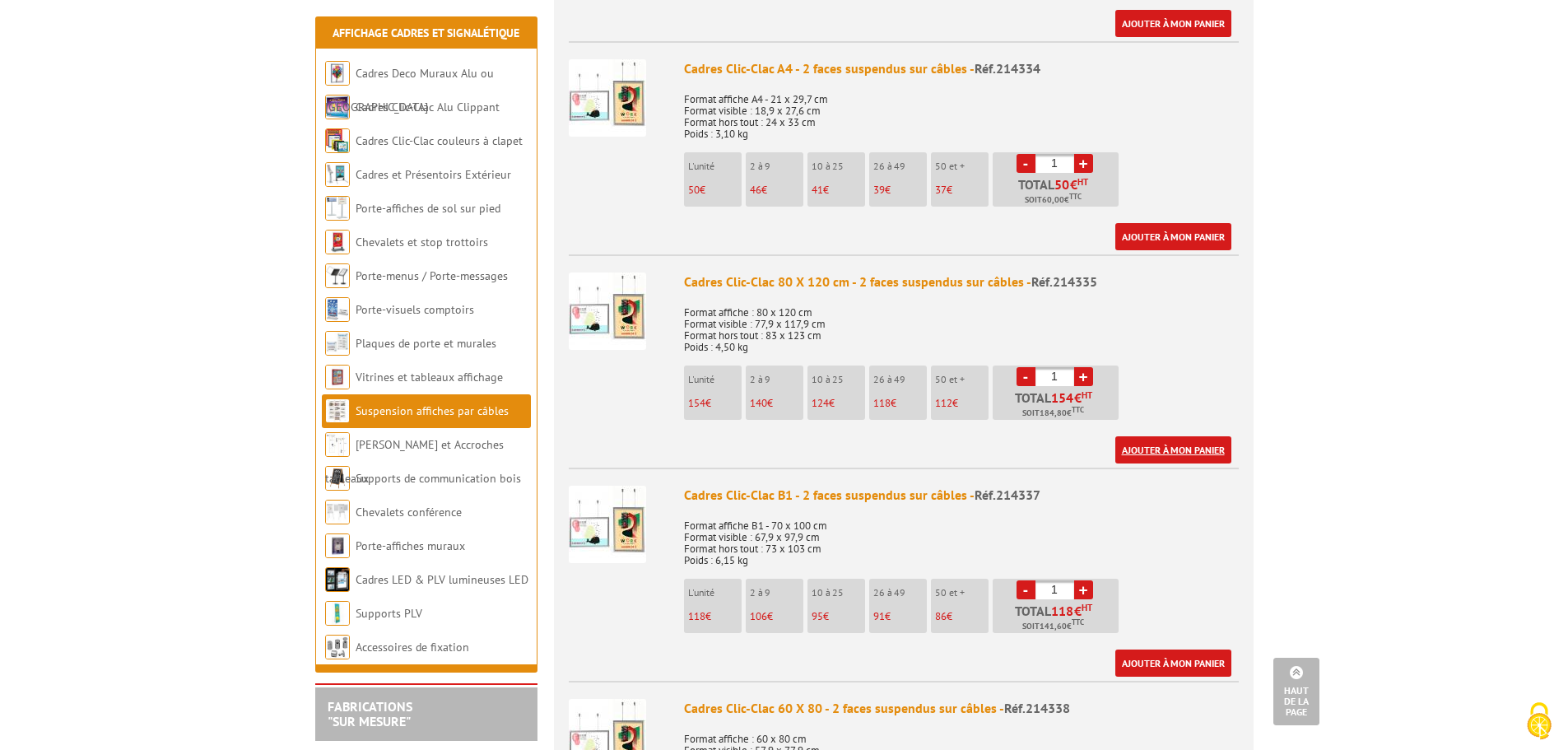
click at [1186, 449] on link "Ajouter à mon panier" at bounding box center [1173, 450] width 116 height 27
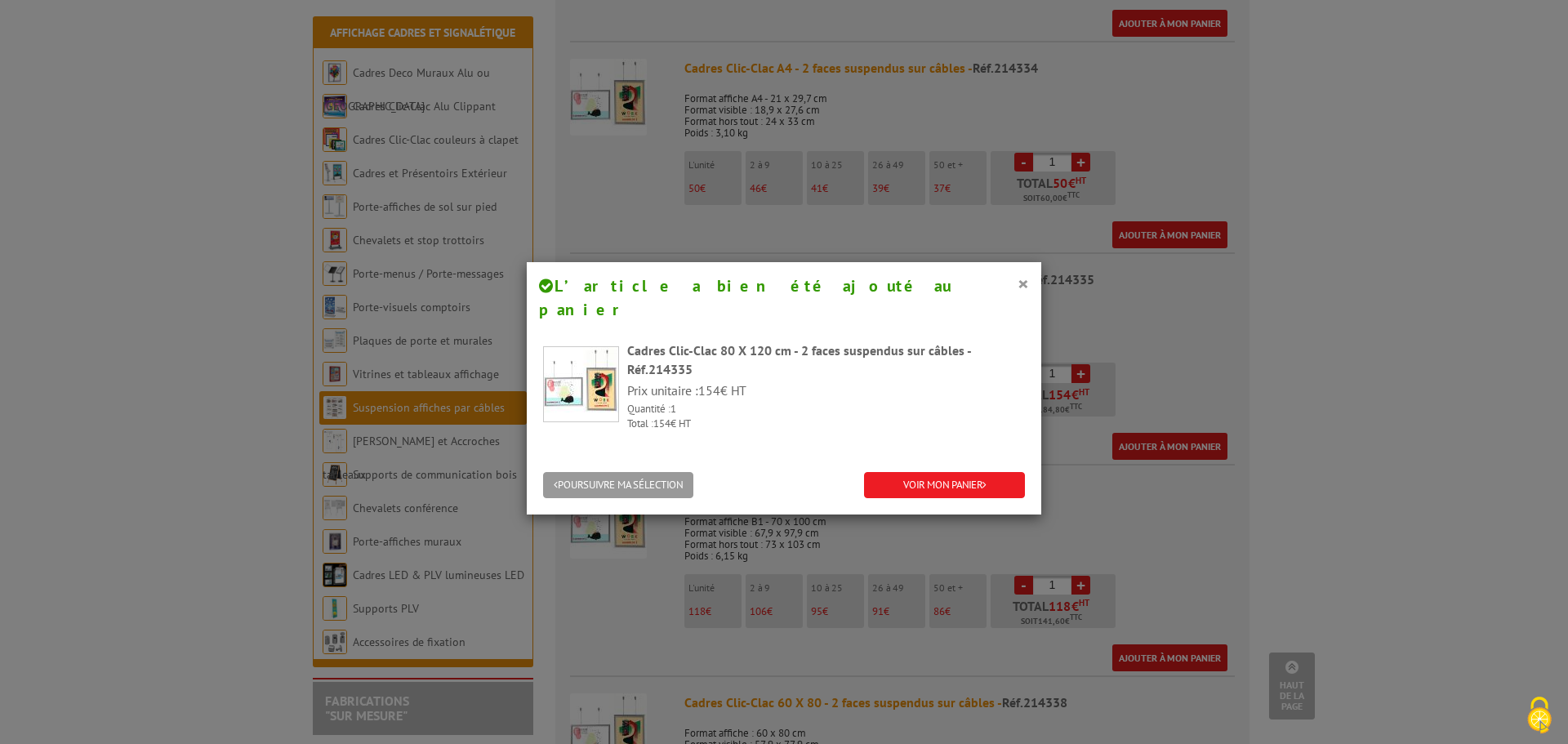
click at [1358, 360] on div "× L’article a bien été ajouté au panier Cadres Clic-Clac 80 X 120 cm - 2 faces …" at bounding box center [784, 372] width 1568 height 744
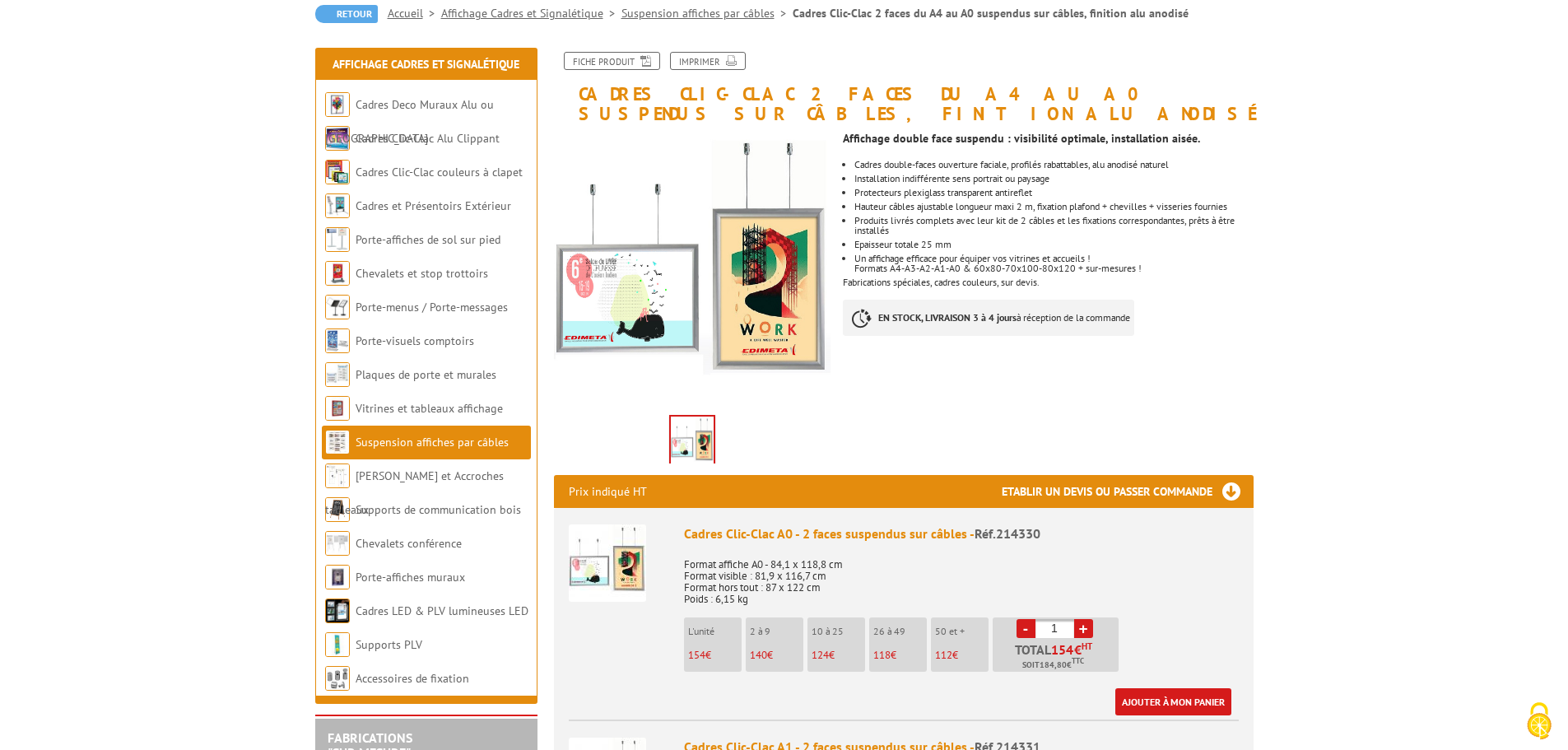
scroll to position [82, 0]
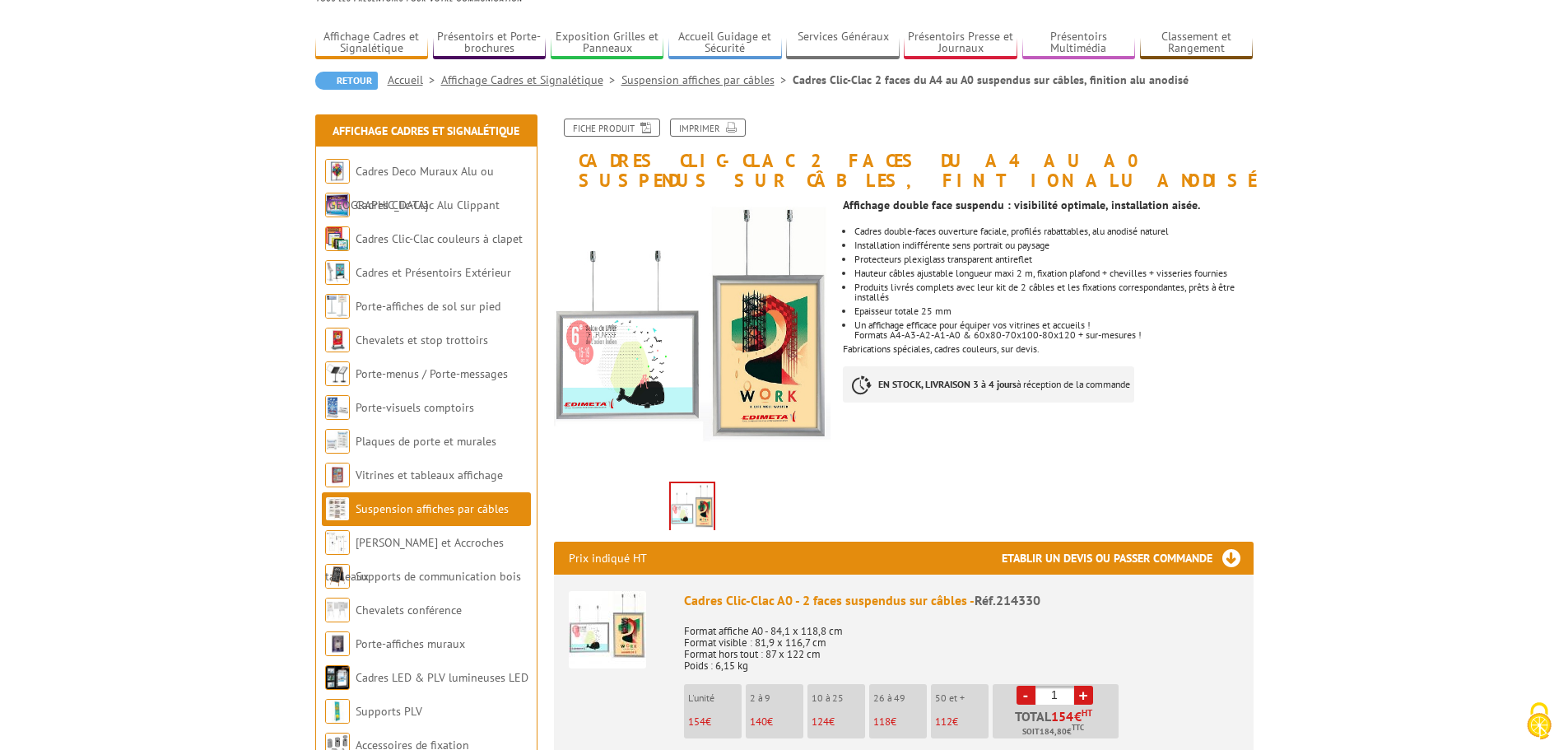
scroll to position [0, 0]
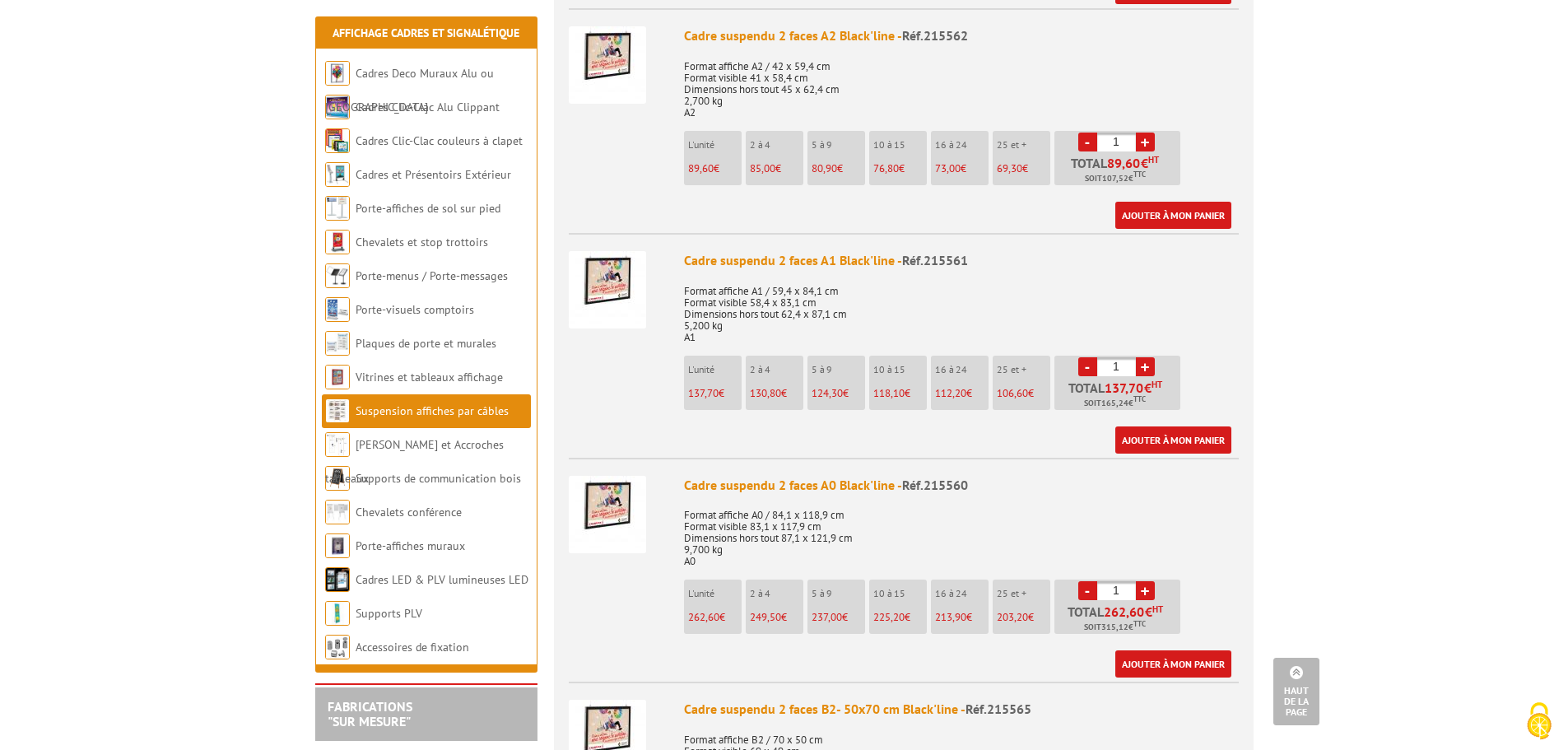
scroll to position [906, 0]
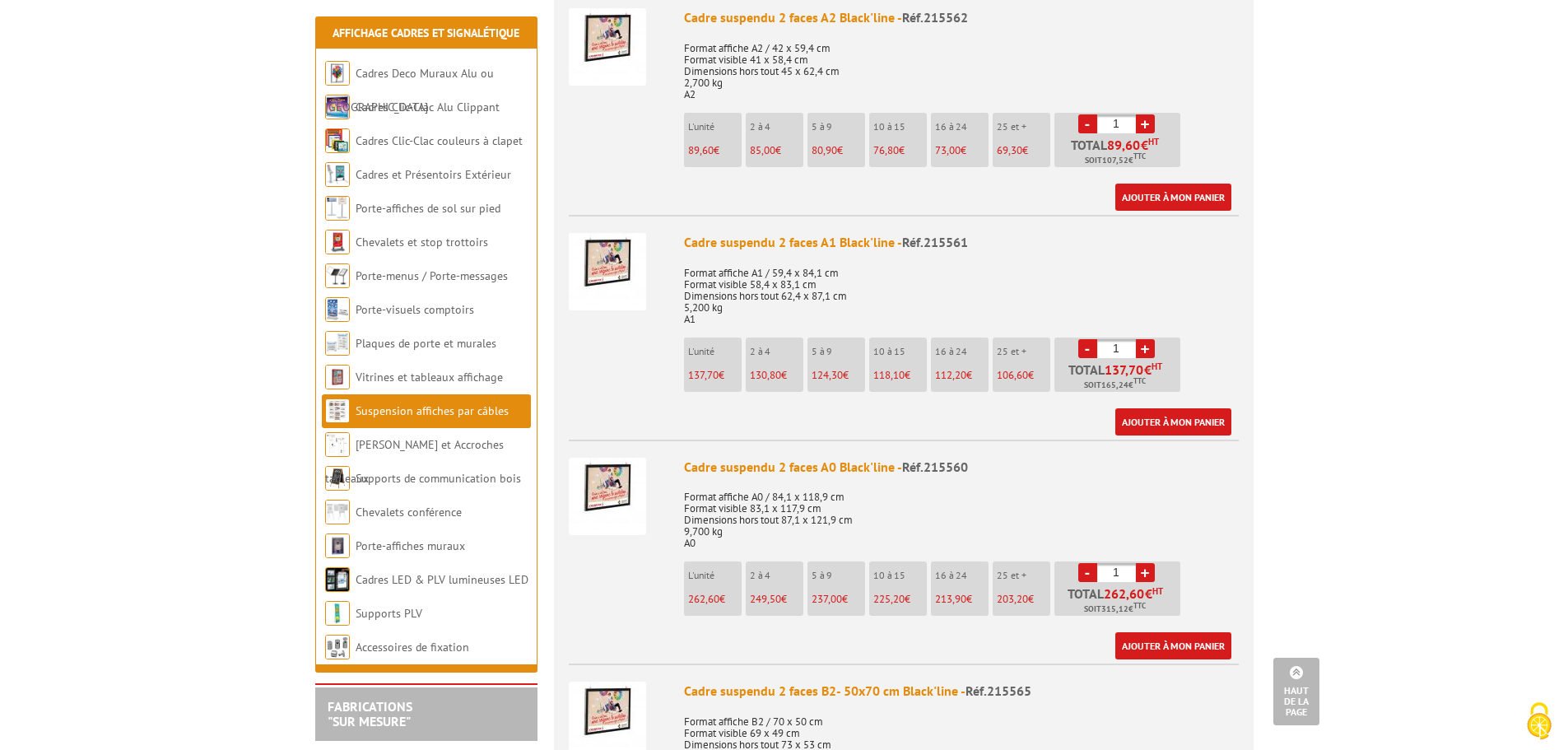
click at [602, 485] on img at bounding box center [607, 496] width 77 height 77
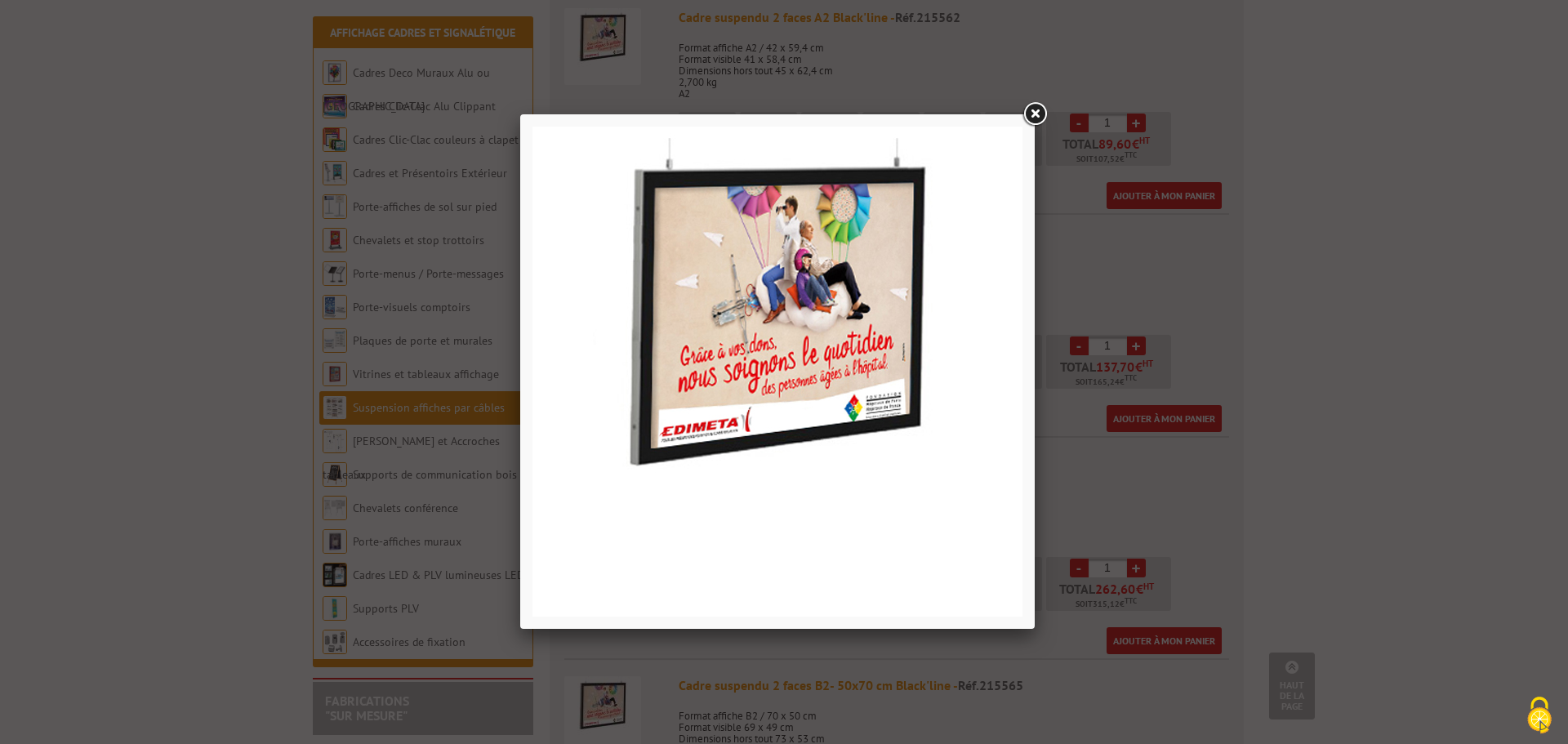
click at [1037, 112] on link at bounding box center [1034, 114] width 30 height 30
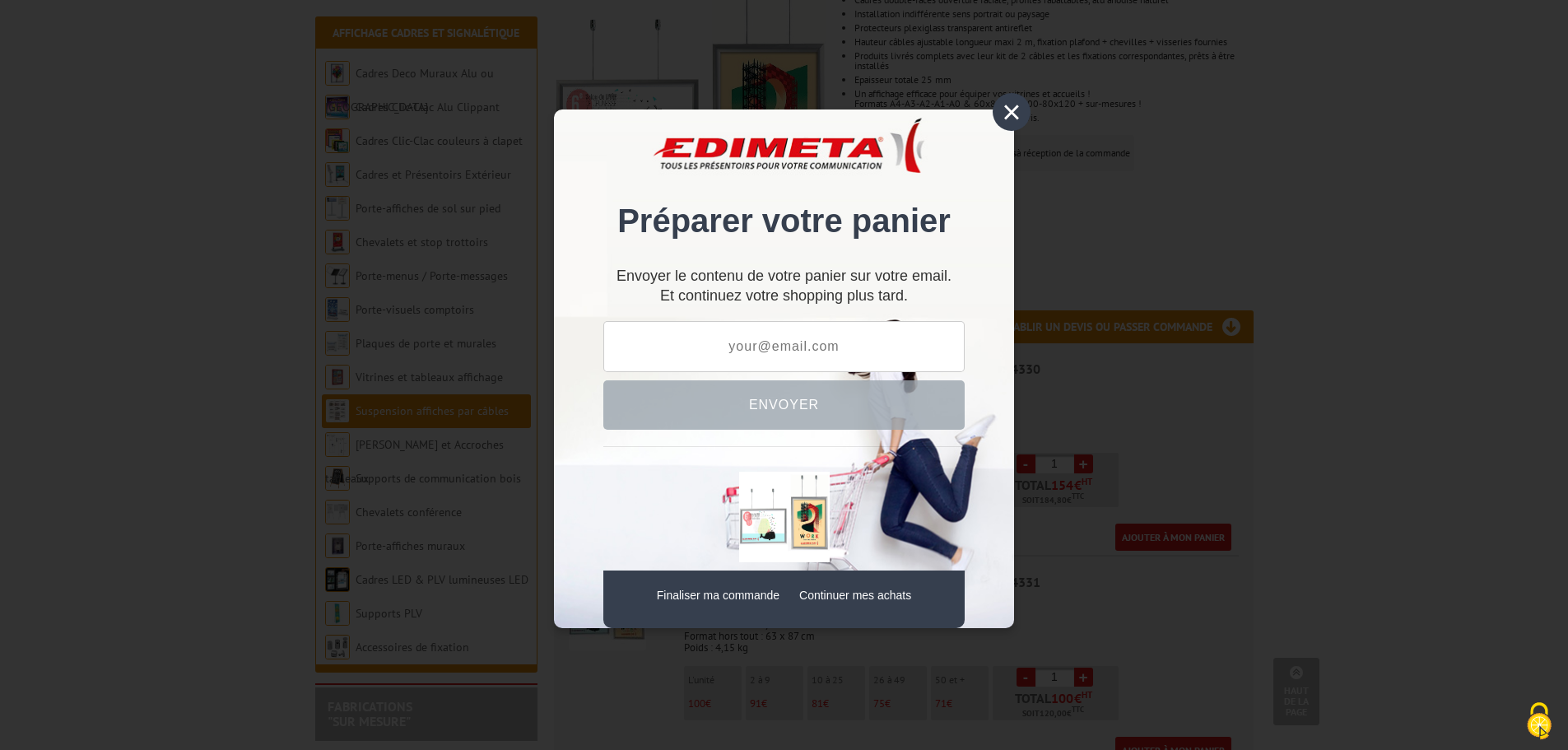
click at [1009, 116] on div "×" at bounding box center [1012, 111] width 38 height 38
